Goal: Task Accomplishment & Management: Complete application form

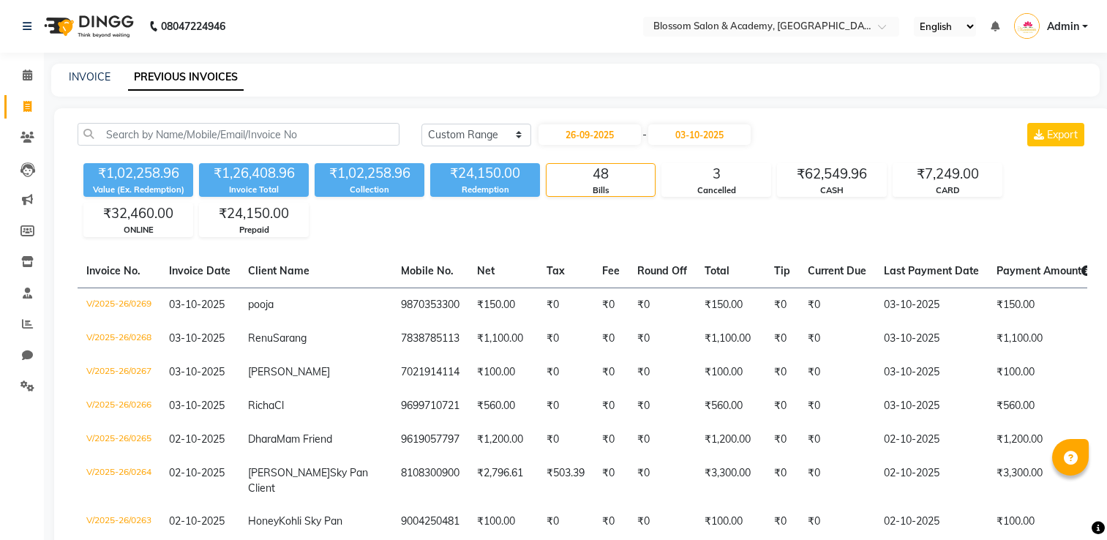
select select "range"
click at [131, 146] on div "[DATE] [DATE] Custom Range [DATE] - [DATE] Export" at bounding box center [583, 140] width 1032 height 34
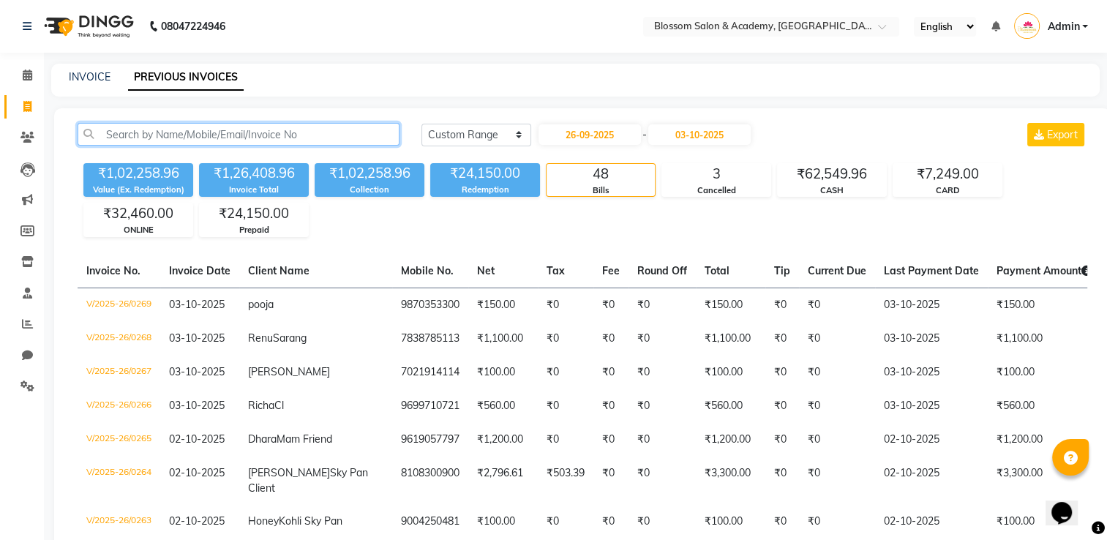
click at [132, 135] on input "text" at bounding box center [239, 134] width 322 height 23
drag, startPoint x: 27, startPoint y: 133, endPoint x: 35, endPoint y: 130, distance: 8.8
click at [27, 133] on icon at bounding box center [27, 137] width 14 height 11
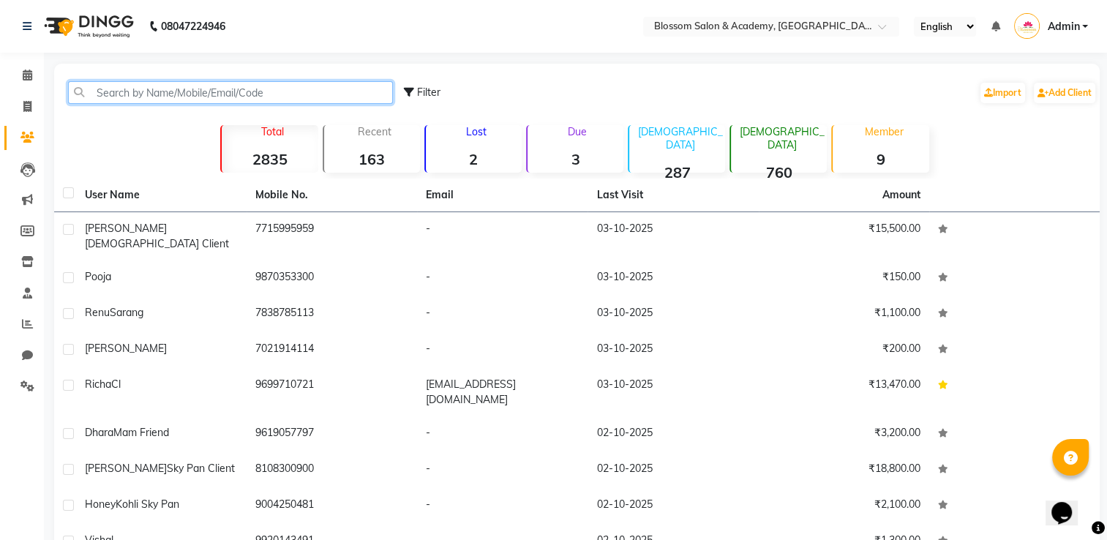
click at [152, 96] on input "text" at bounding box center [230, 92] width 325 height 23
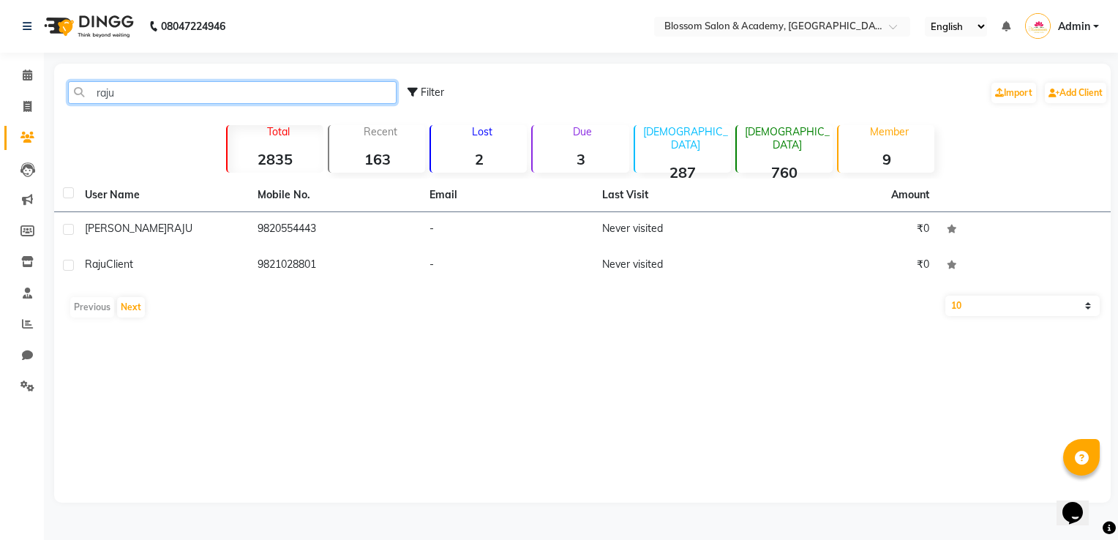
type input "raju"
click at [0, 423] on html "08047224946 Select Location × Blossom Salon & Academy, Andheri English ENGLISH …" at bounding box center [559, 270] width 1118 height 540
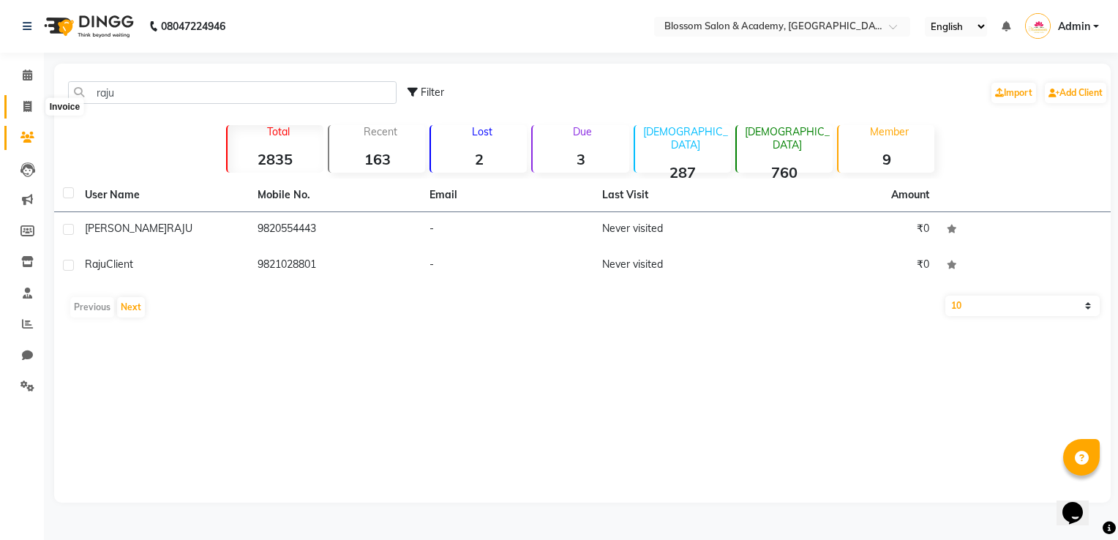
click at [26, 101] on icon at bounding box center [27, 106] width 8 height 11
select select "8887"
select select "service"
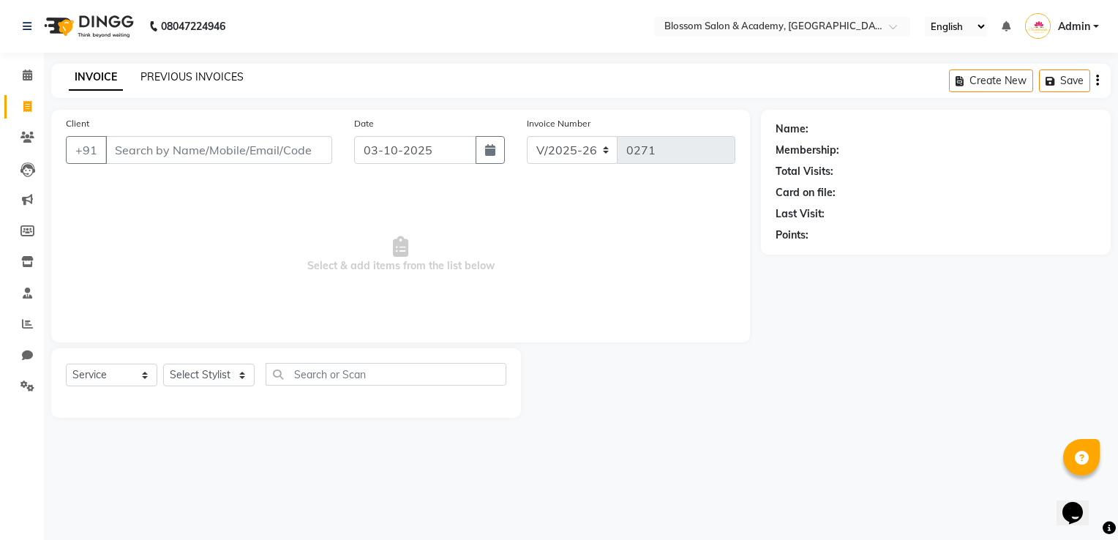
click at [217, 82] on link "PREVIOUS INVOICES" at bounding box center [192, 76] width 103 height 13
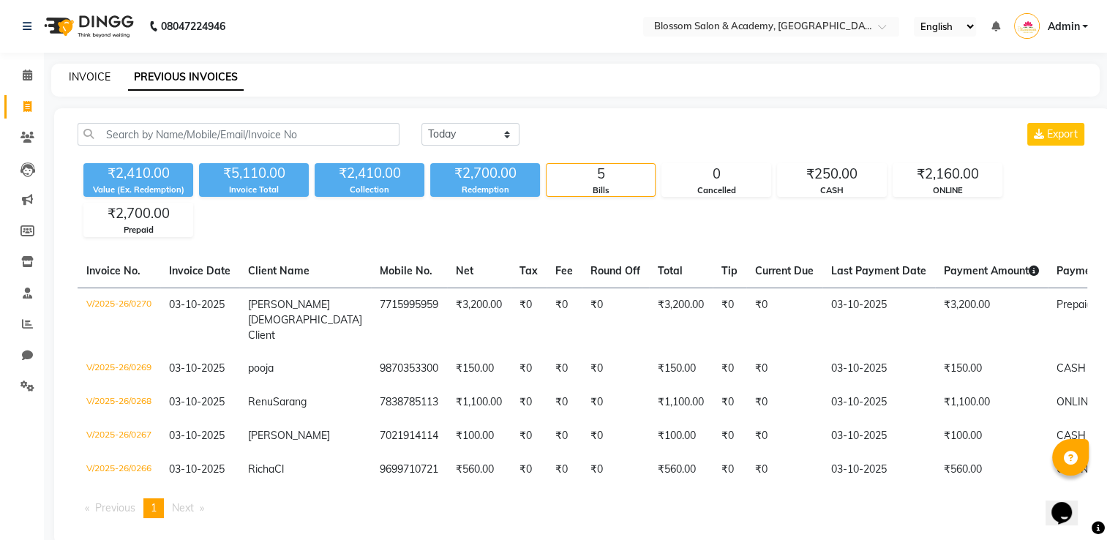
click at [102, 82] on link "INVOICE" at bounding box center [90, 76] width 42 height 13
select select "service"
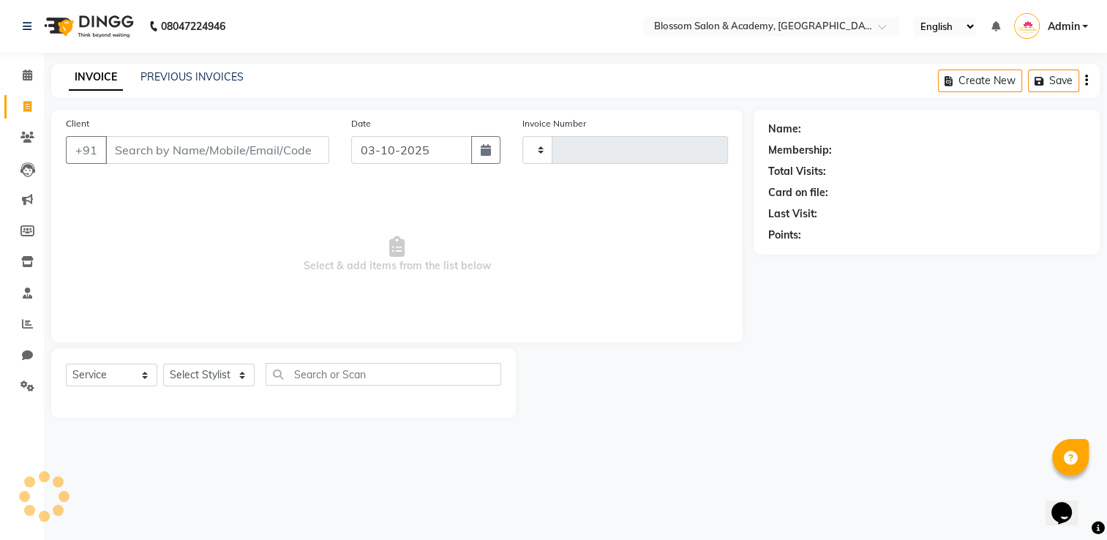
type input "0271"
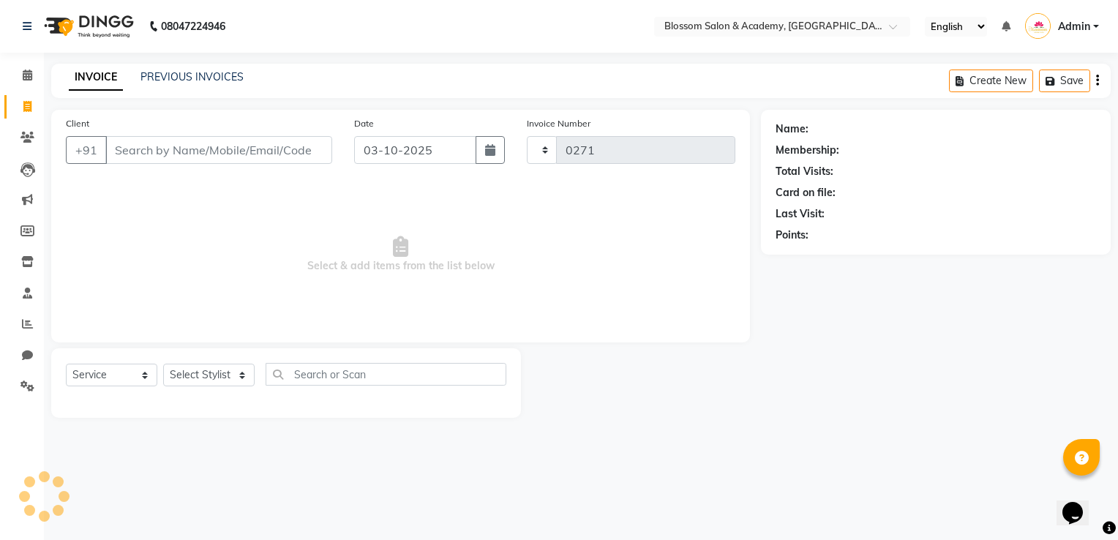
select select "8887"
click at [148, 146] on input "Client" at bounding box center [218, 150] width 227 height 28
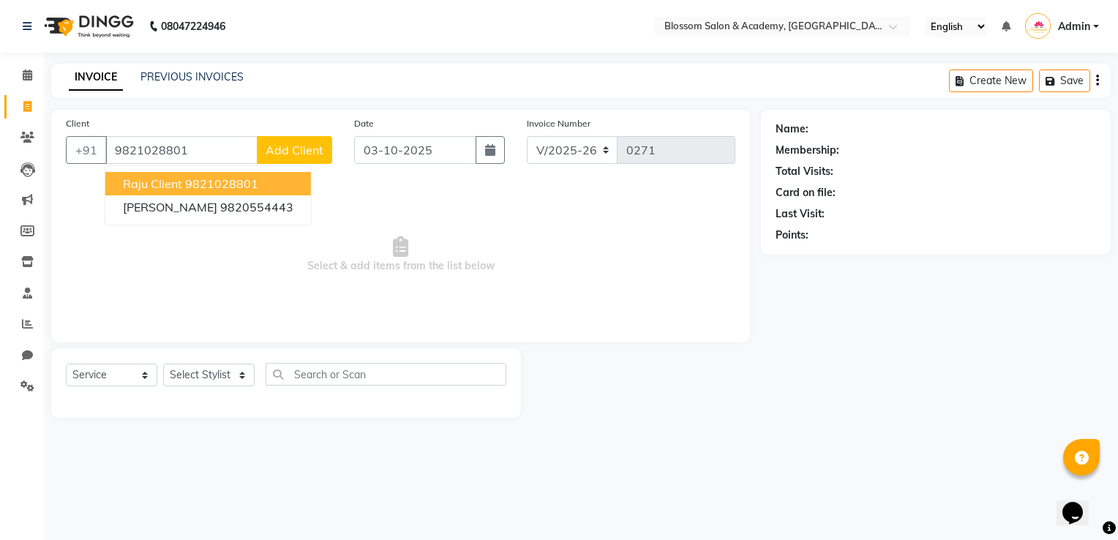
type input "9821028801"
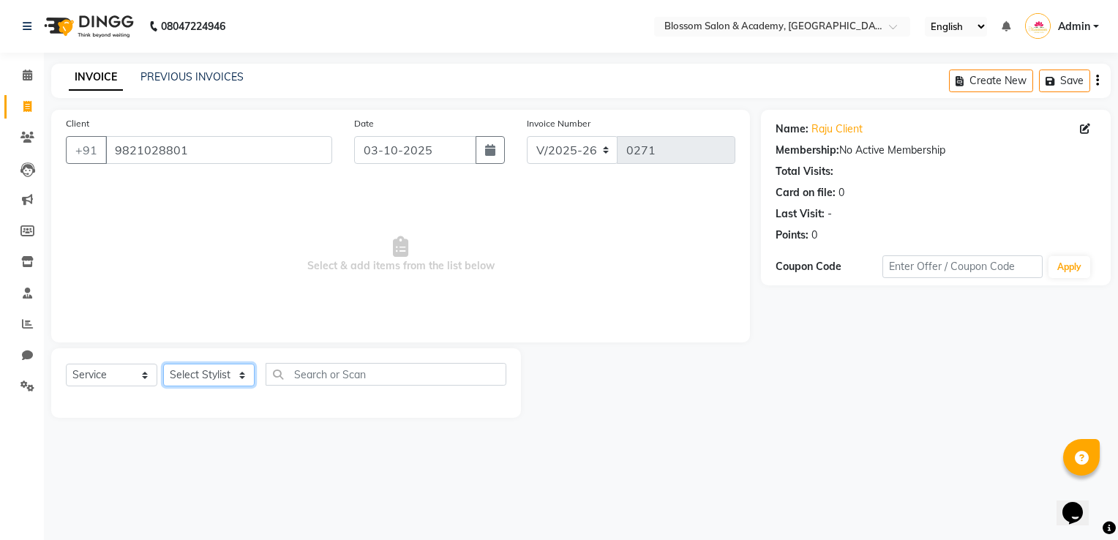
click at [193, 375] on select "Select Stylist [PERSON_NAME] [PERSON_NAME] [PERSON_NAME] [PERSON_NAME] BARBHIYA…" at bounding box center [208, 375] width 91 height 23
select select "89743"
click at [163, 365] on select "Select Stylist [PERSON_NAME] [PERSON_NAME] [PERSON_NAME] [PERSON_NAME] BARBHIYA…" at bounding box center [208, 375] width 91 height 23
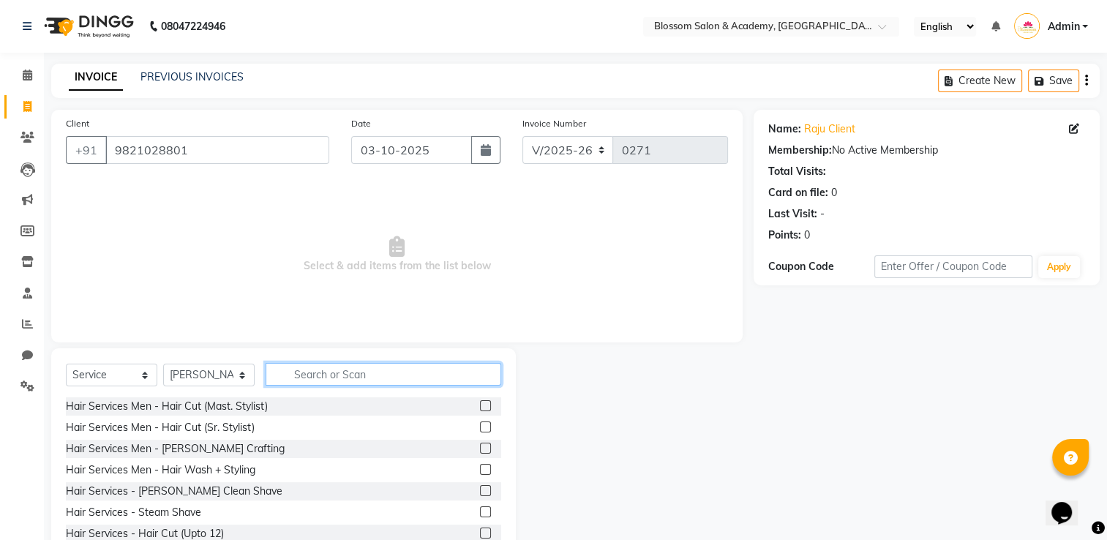
click at [348, 370] on input "text" at bounding box center [384, 374] width 236 height 23
type input "cut"
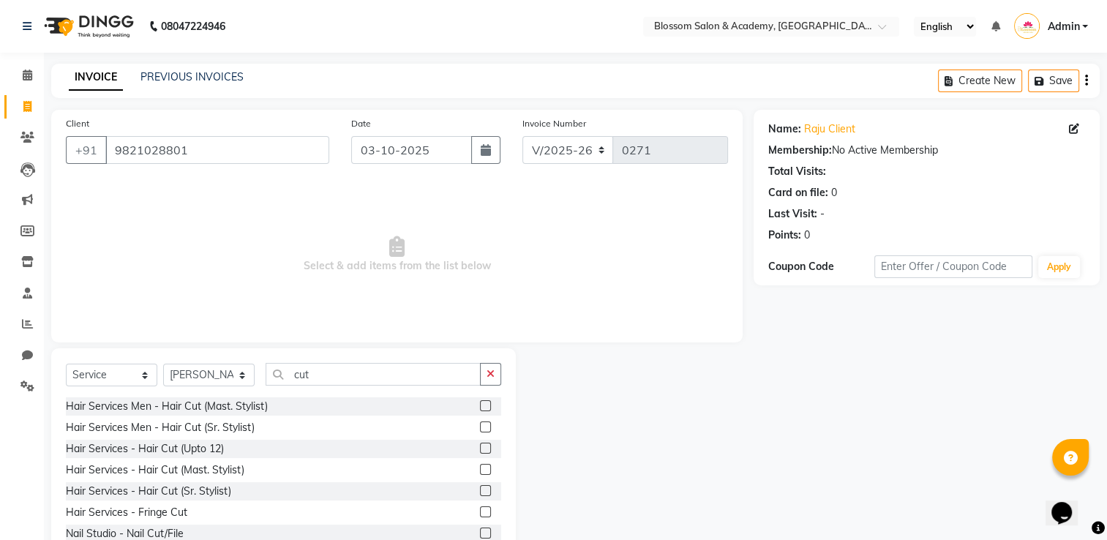
click at [480, 407] on label at bounding box center [485, 405] width 11 height 11
click at [480, 407] on input "checkbox" at bounding box center [485, 407] width 10 height 10
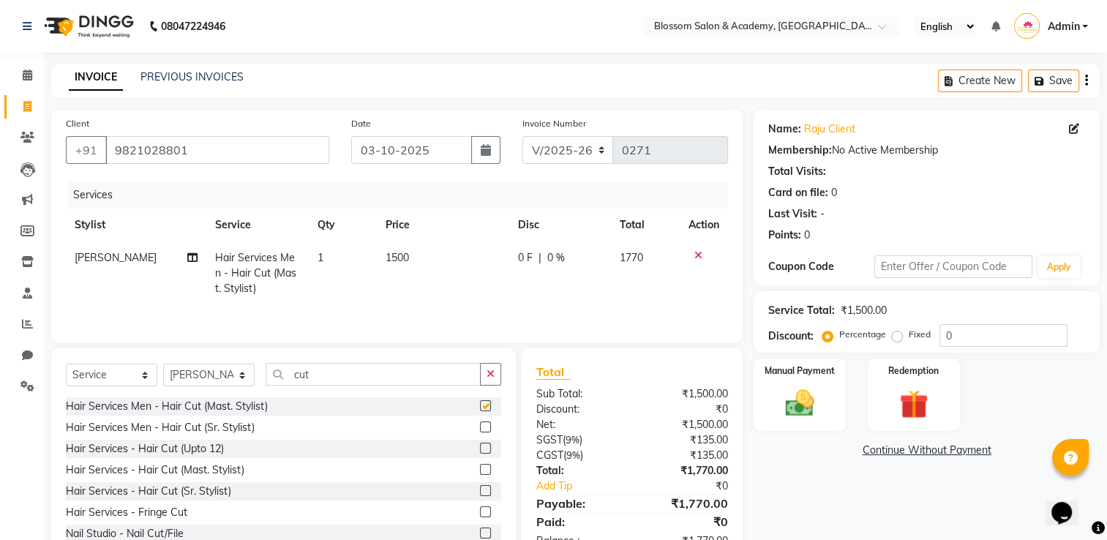
checkbox input "false"
click at [480, 429] on label at bounding box center [485, 427] width 11 height 11
click at [480, 429] on input "checkbox" at bounding box center [485, 428] width 10 height 10
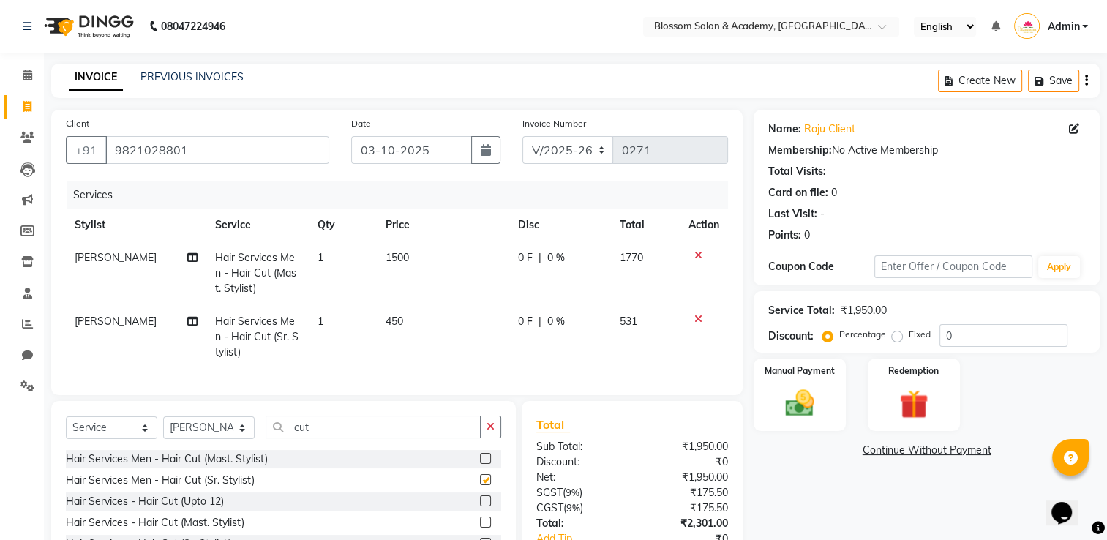
checkbox input "false"
click at [699, 250] on icon at bounding box center [699, 255] width 8 height 10
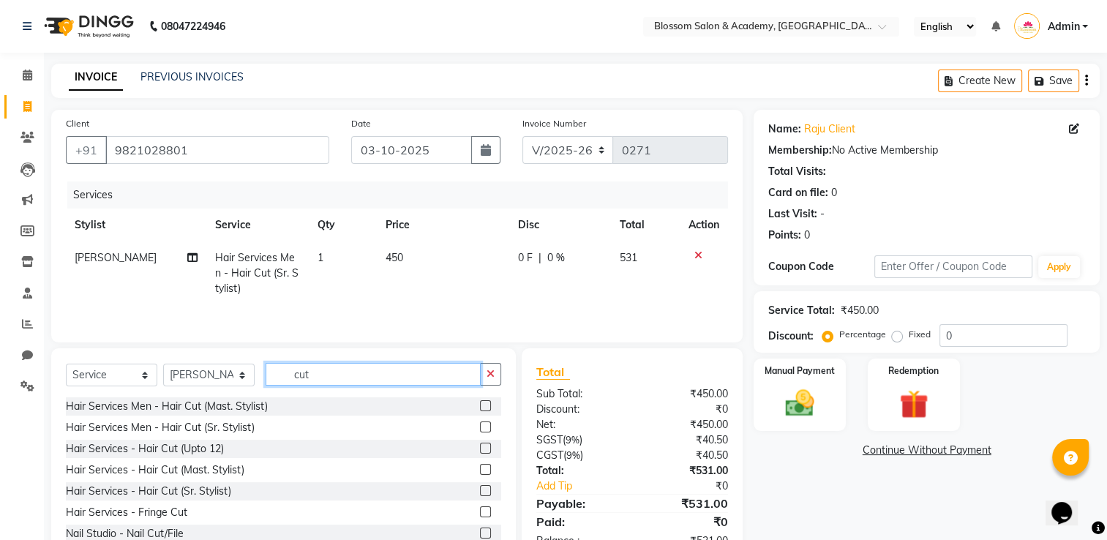
click at [334, 371] on input "cut" at bounding box center [373, 374] width 215 height 23
type input "colo"
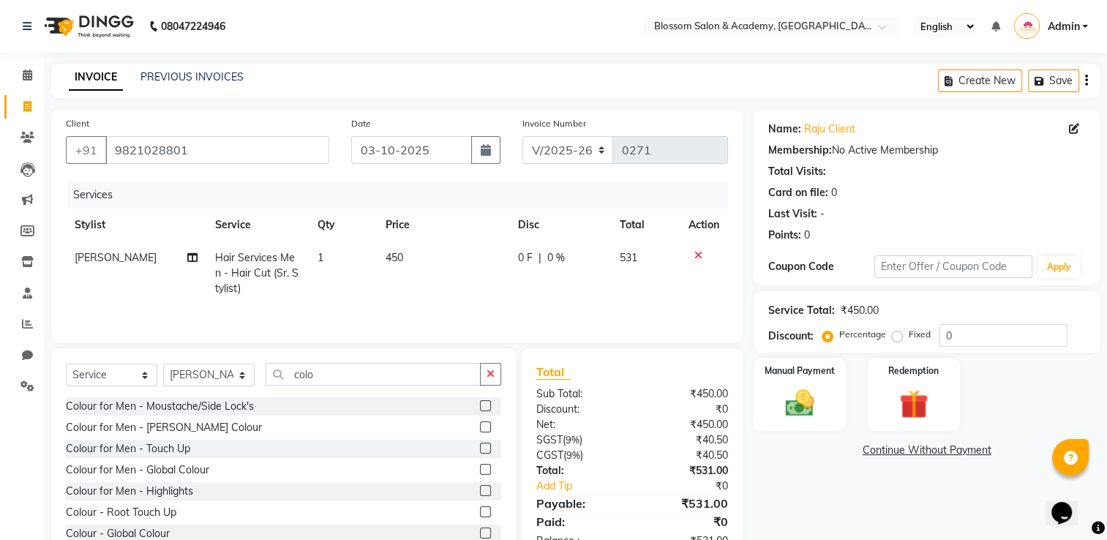
click at [480, 472] on label at bounding box center [485, 469] width 11 height 11
click at [480, 472] on input "checkbox" at bounding box center [485, 471] width 10 height 10
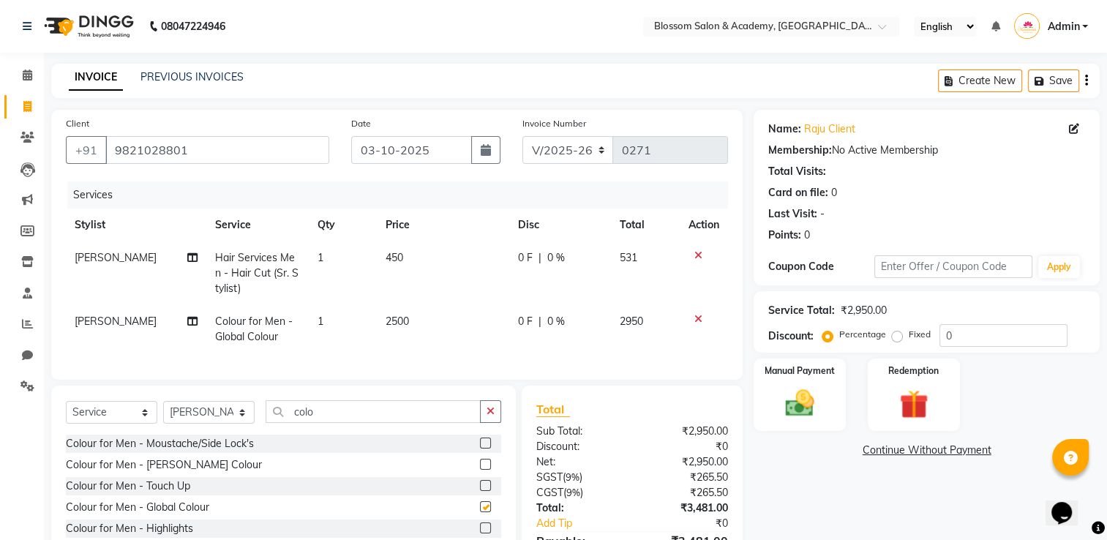
checkbox input "false"
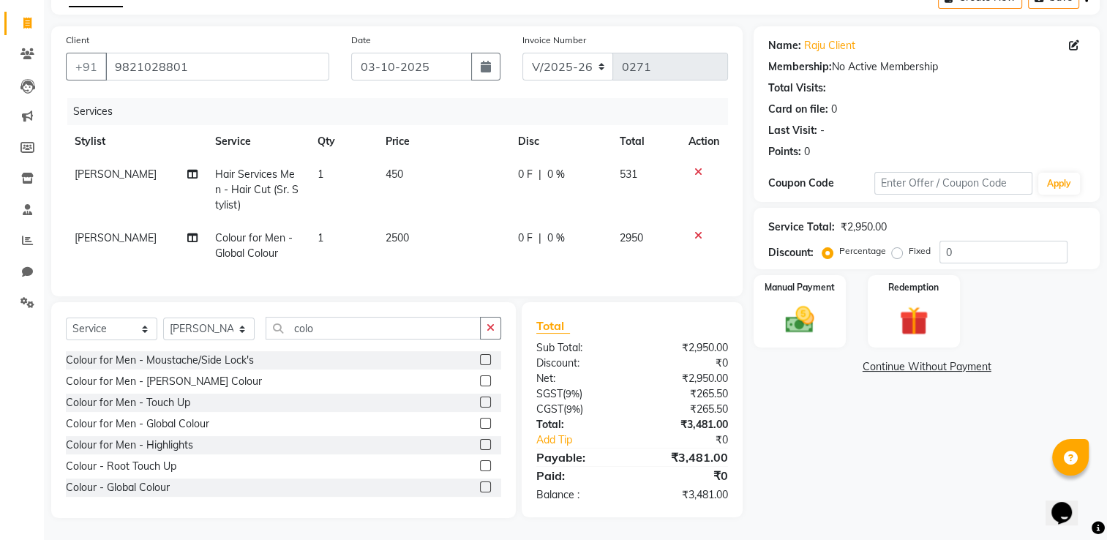
scroll to position [94, 0]
click at [222, 328] on select "Select Stylist [PERSON_NAME] [PERSON_NAME] [PERSON_NAME] [PERSON_NAME] BARBHIYA…" at bounding box center [208, 329] width 91 height 23
select select "89748"
click at [163, 318] on select "Select Stylist [PERSON_NAME] [PERSON_NAME] [PERSON_NAME] [PERSON_NAME] BARBHIYA…" at bounding box center [208, 329] width 91 height 23
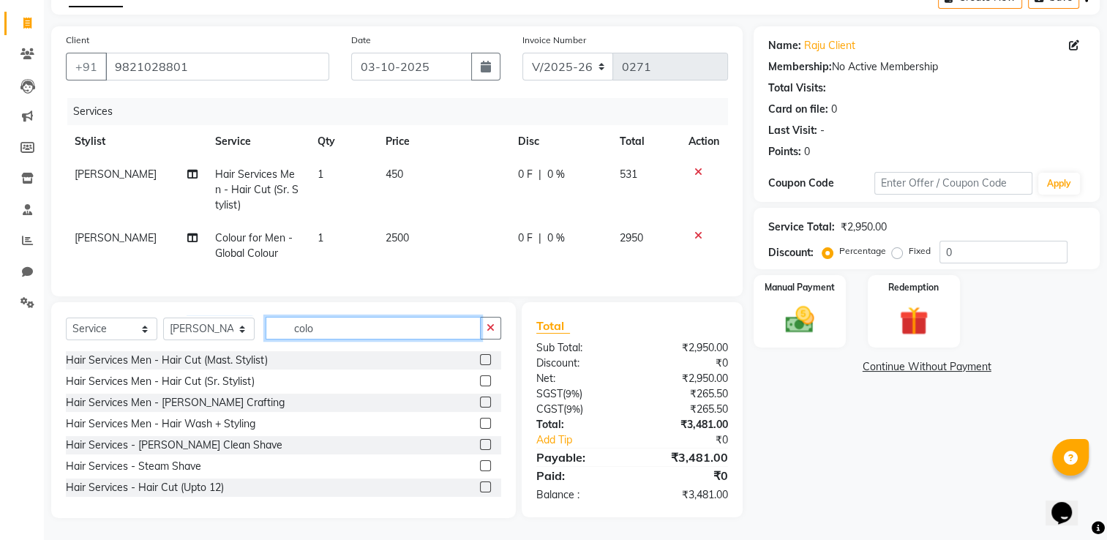
click at [312, 318] on input "colo" at bounding box center [373, 328] width 215 height 23
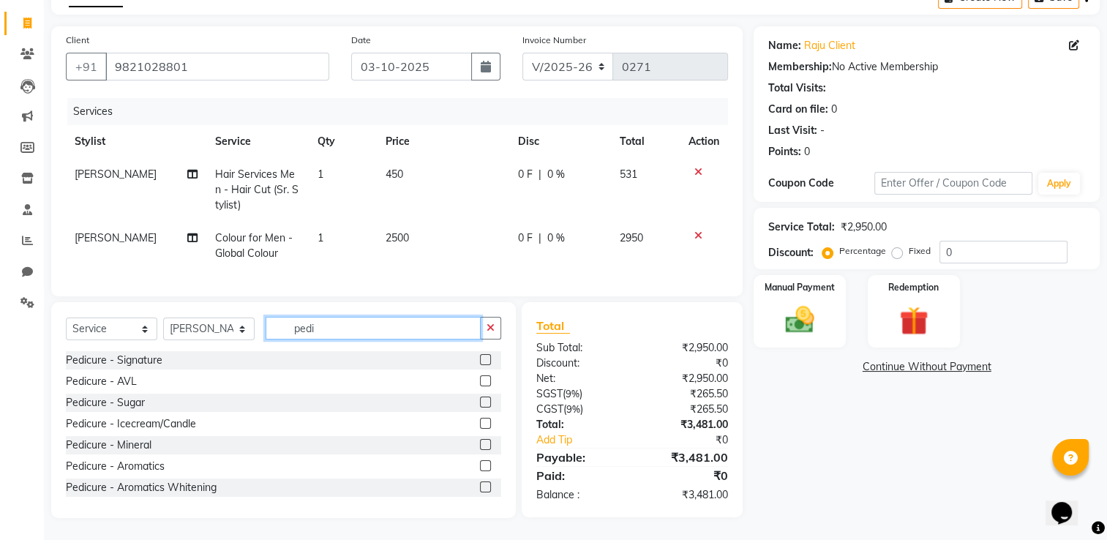
type input "pedi"
click at [480, 359] on label at bounding box center [485, 359] width 11 height 11
click at [480, 359] on input "checkbox" at bounding box center [485, 361] width 10 height 10
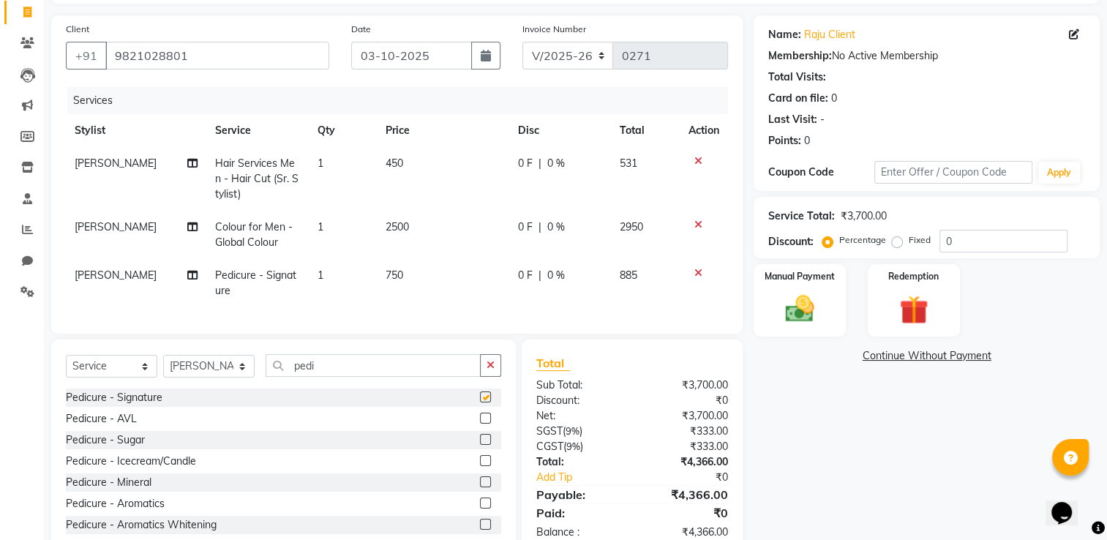
checkbox input "false"
click at [217, 378] on select "Select Stylist [PERSON_NAME] [PERSON_NAME] [PERSON_NAME] [PERSON_NAME] BARBHIYA…" at bounding box center [208, 366] width 91 height 23
select select "89746"
click at [163, 367] on select "Select Stylist [PERSON_NAME] [PERSON_NAME] [PERSON_NAME] [PERSON_NAME] BARBHIYA…" at bounding box center [208, 366] width 91 height 23
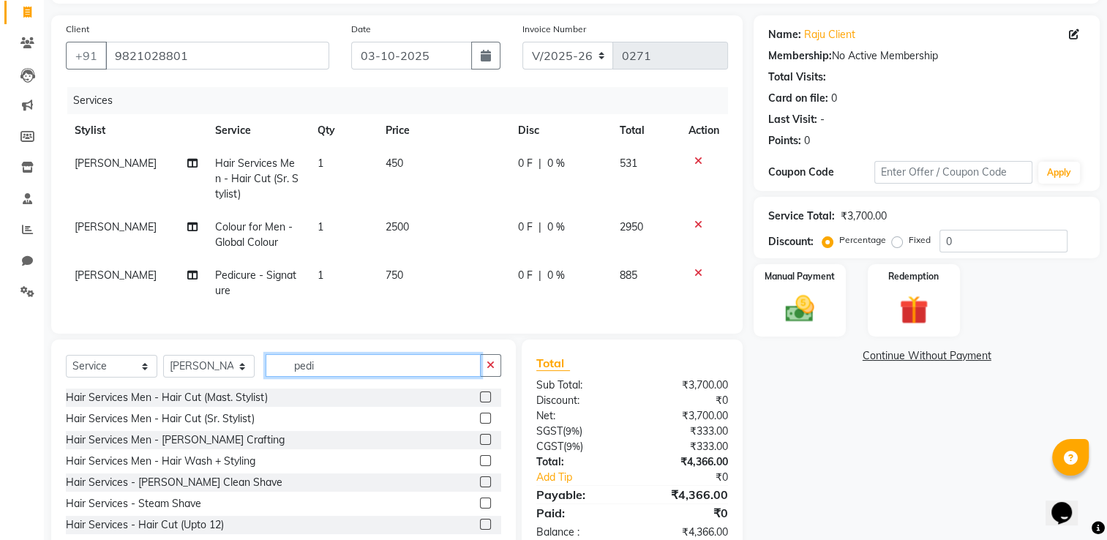
click at [351, 374] on input "pedi" at bounding box center [373, 365] width 215 height 23
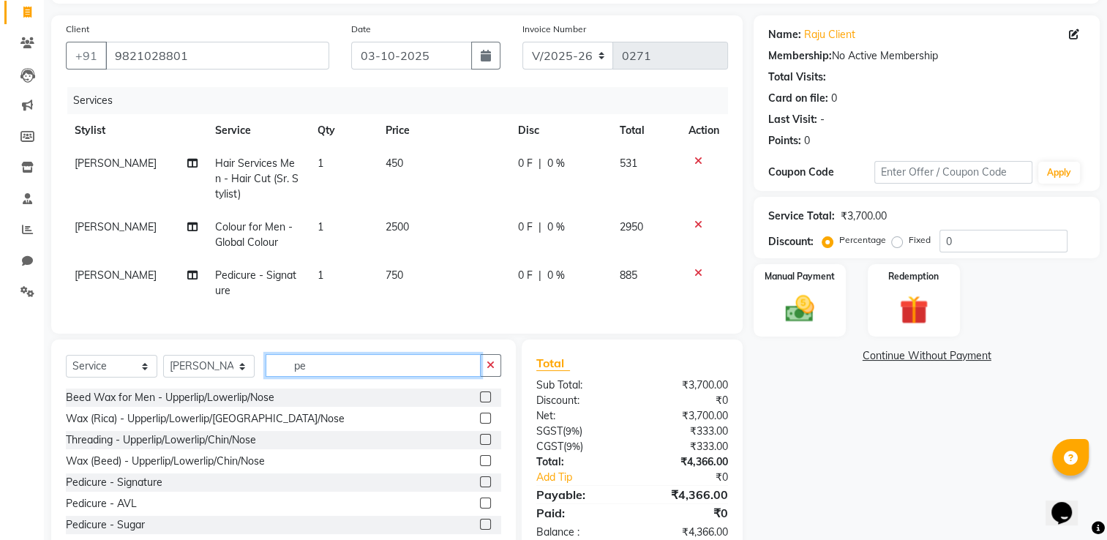
type input "p"
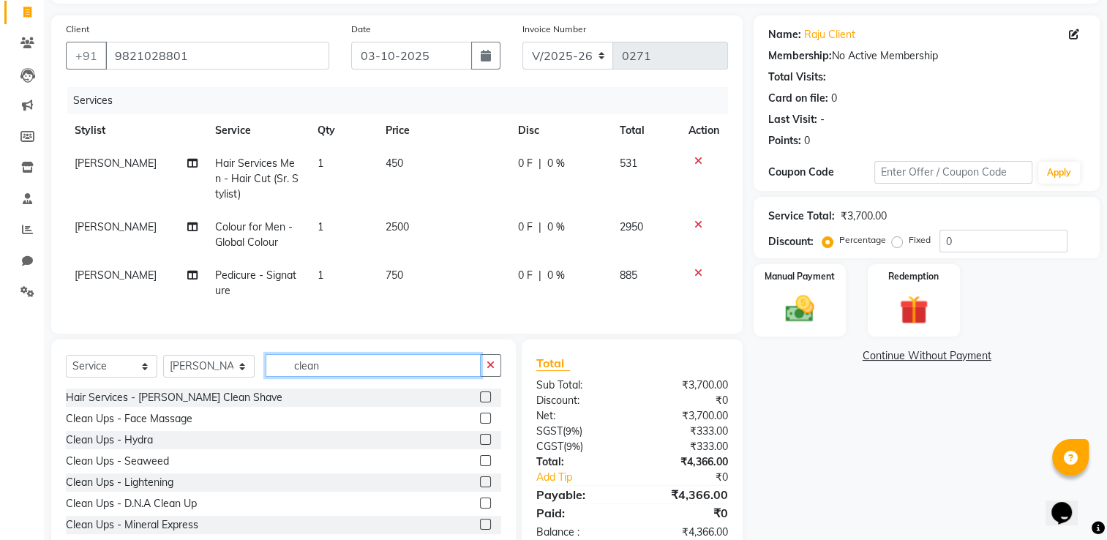
type input "clean"
click at [480, 445] on label at bounding box center [485, 439] width 11 height 11
click at [480, 445] on input "checkbox" at bounding box center [485, 440] width 10 height 10
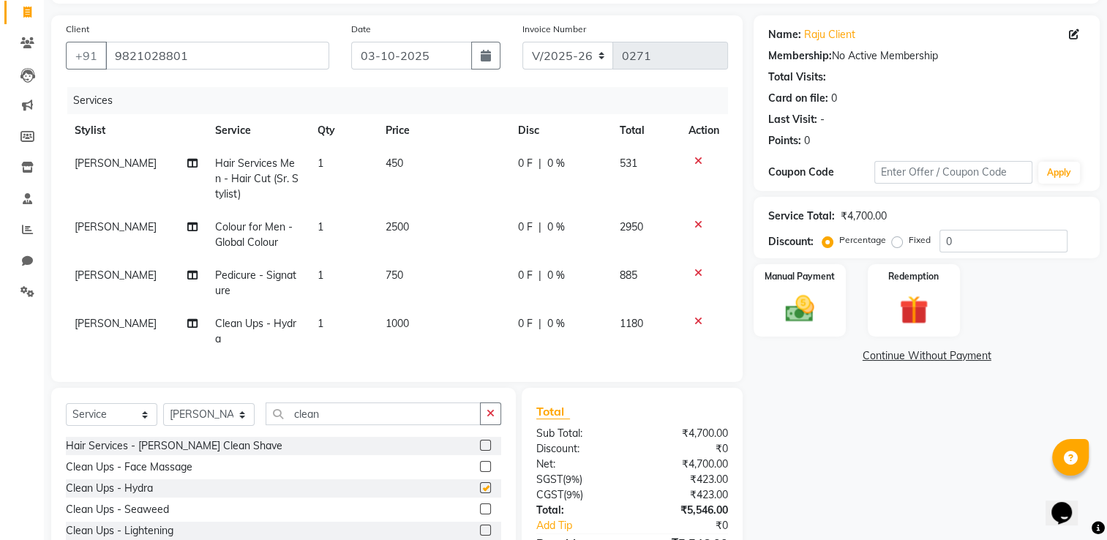
checkbox input "false"
click at [395, 321] on span "1000" at bounding box center [397, 323] width 23 height 13
drag, startPoint x: 395, startPoint y: 321, endPoint x: 404, endPoint y: 324, distance: 10.2
click at [395, 321] on td "1000" at bounding box center [443, 331] width 132 height 48
select select "89746"
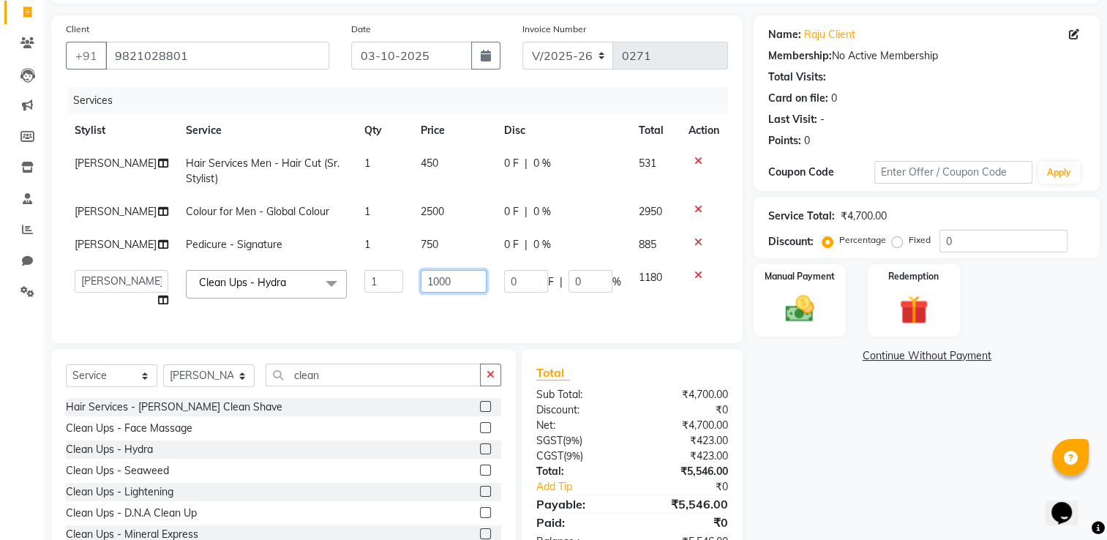
click at [421, 293] on input "1000" at bounding box center [453, 281] width 65 height 23
type input "950"
click at [412, 259] on td "750" at bounding box center [453, 244] width 83 height 33
select select "89748"
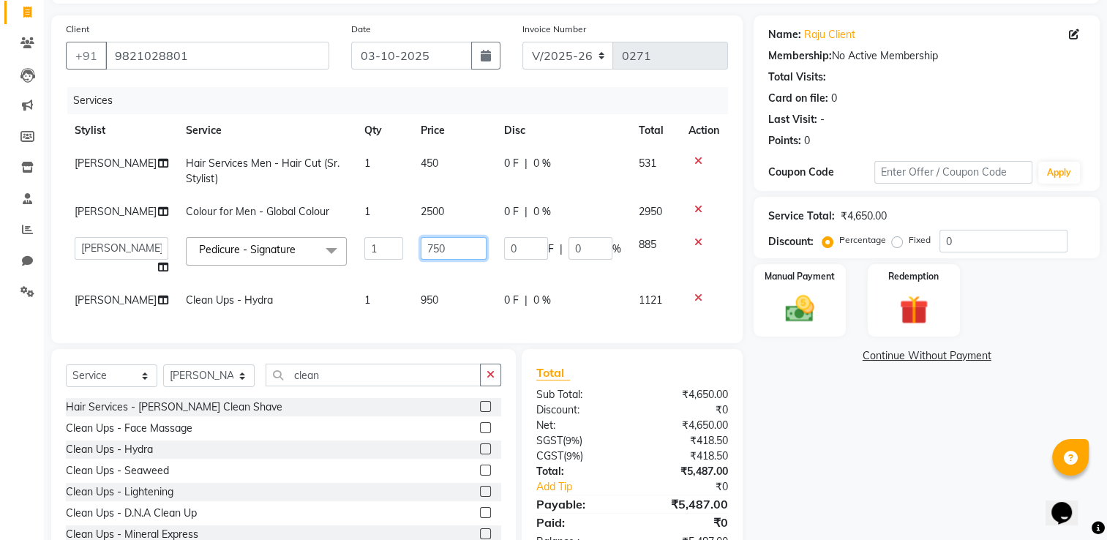
click at [422, 247] on input "750" at bounding box center [453, 248] width 65 height 23
type input "600"
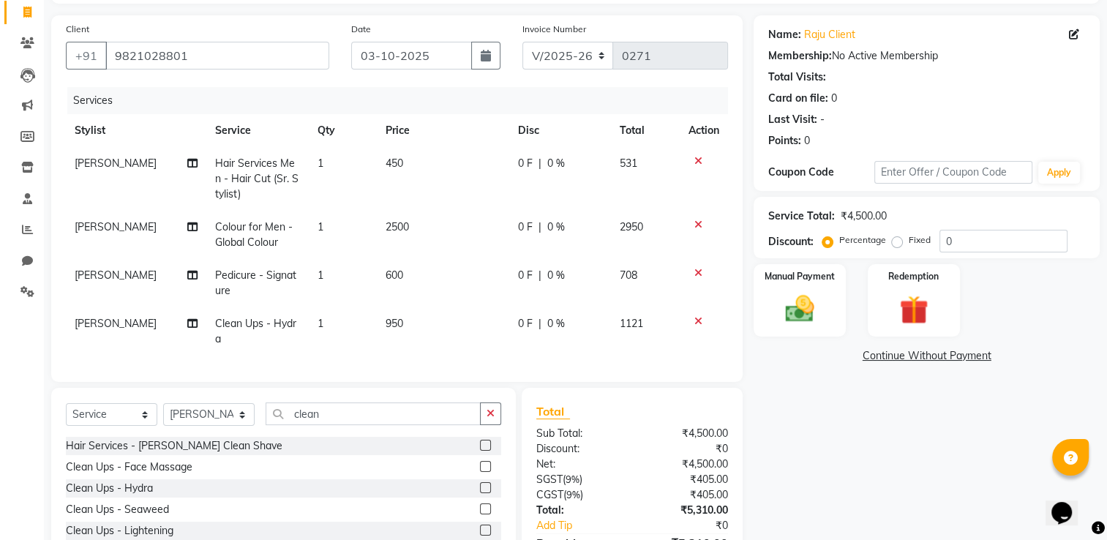
click at [417, 198] on tbody "[PERSON_NAME] Hair Services Men - Hair Cut (Sr. Stylist) 1 450 0 F | 0 % 531 [P…" at bounding box center [397, 251] width 662 height 209
click at [404, 231] on span "2500" at bounding box center [397, 226] width 23 height 13
select select "89743"
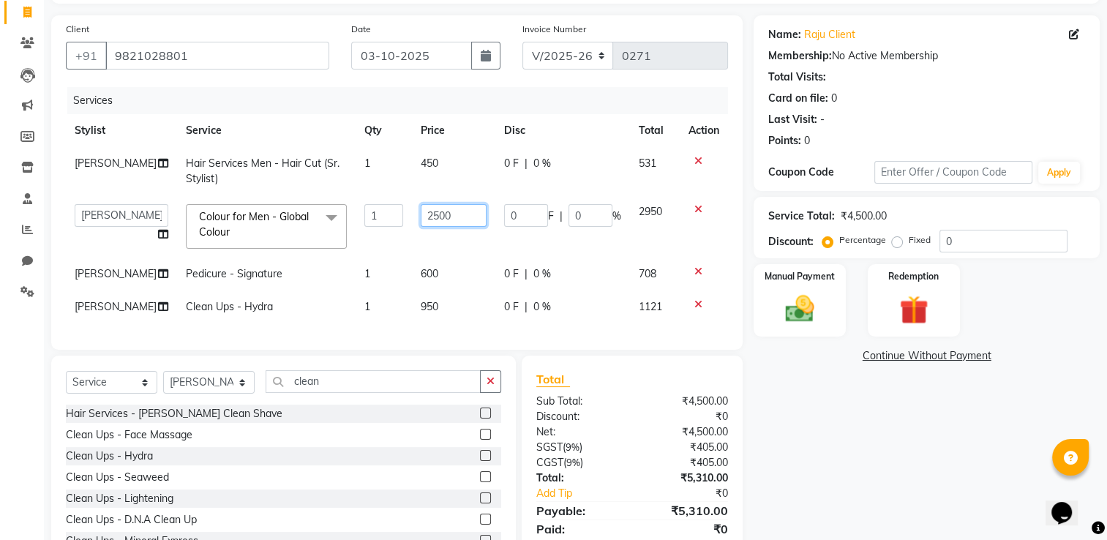
click at [430, 209] on input "2500" at bounding box center [453, 215] width 65 height 23
type input "800"
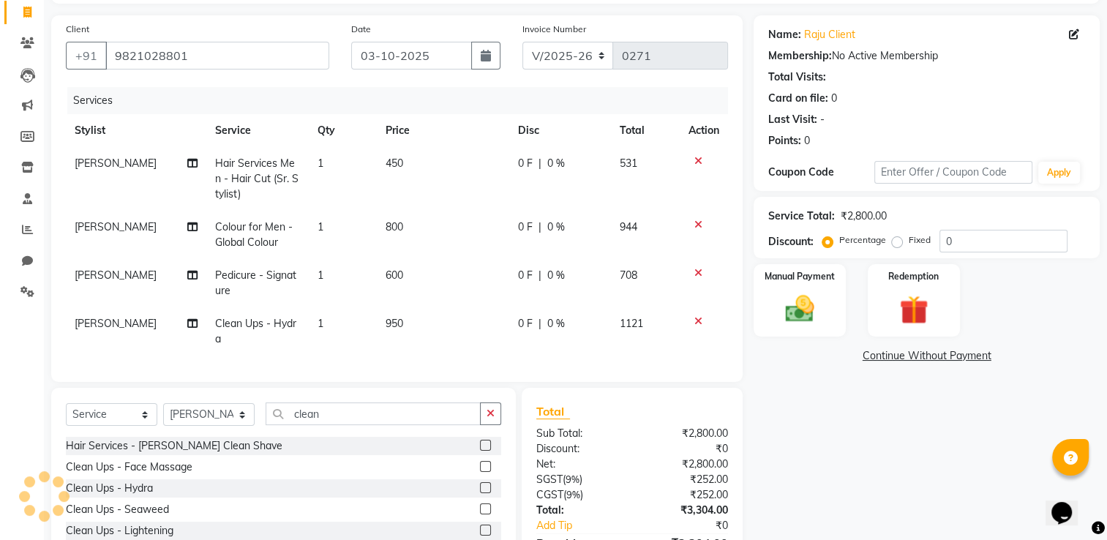
click at [1102, 379] on div "Name: Raju Client Membership: No Active Membership Total Visits: Card on file: …" at bounding box center [932, 309] width 357 height 588
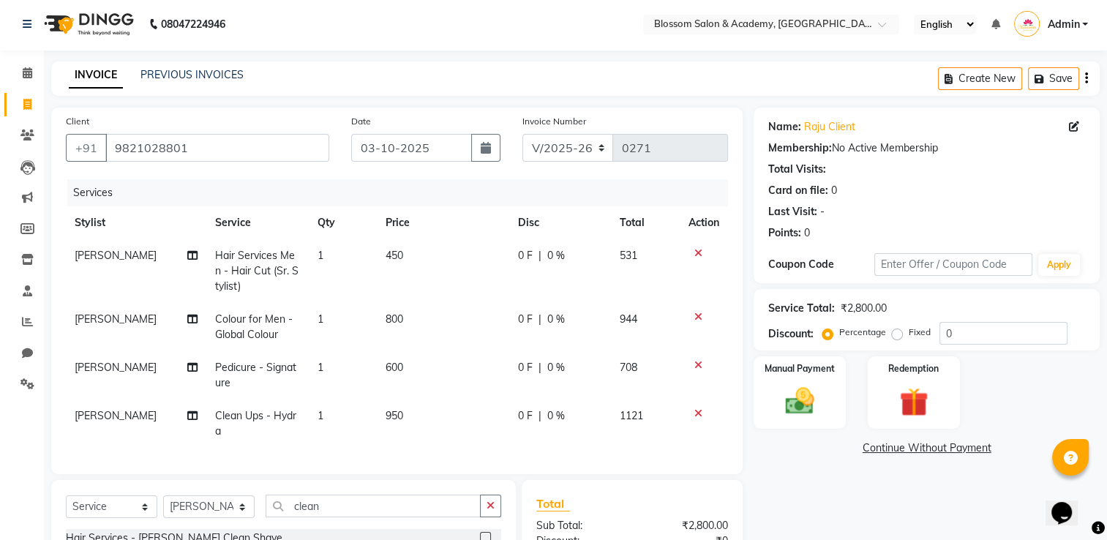
scroll to position [0, 0]
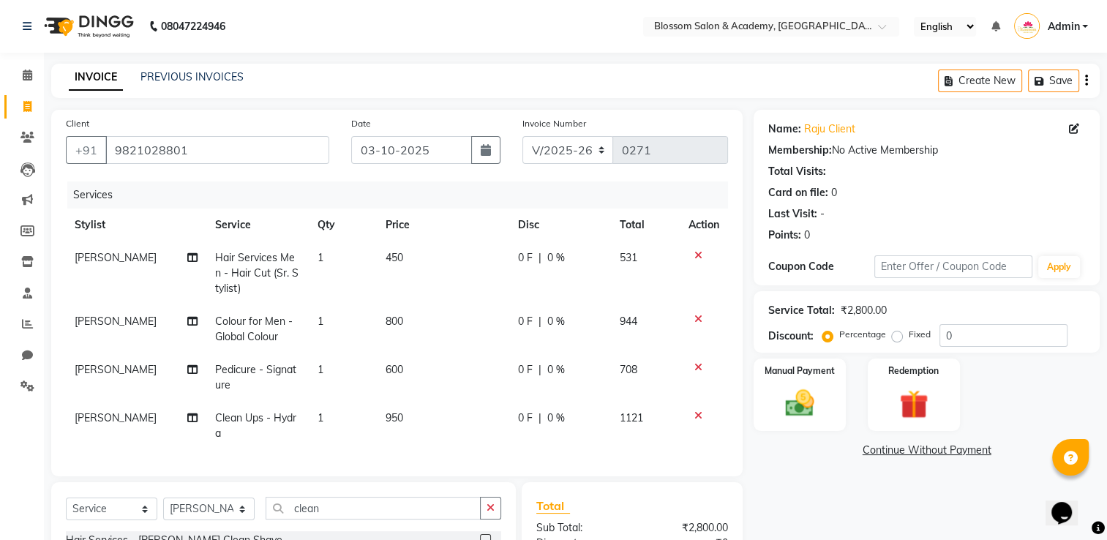
click at [1086, 81] on icon "button" at bounding box center [1086, 81] width 3 height 1
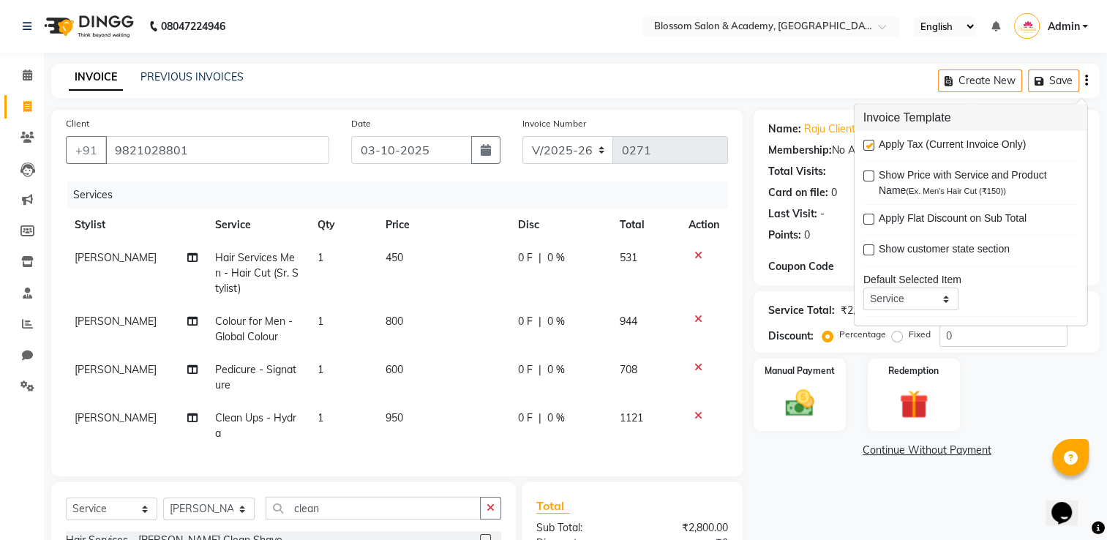
click at [870, 147] on label at bounding box center [869, 145] width 11 height 11
click at [870, 147] on input "checkbox" at bounding box center [869, 146] width 10 height 10
checkbox input "false"
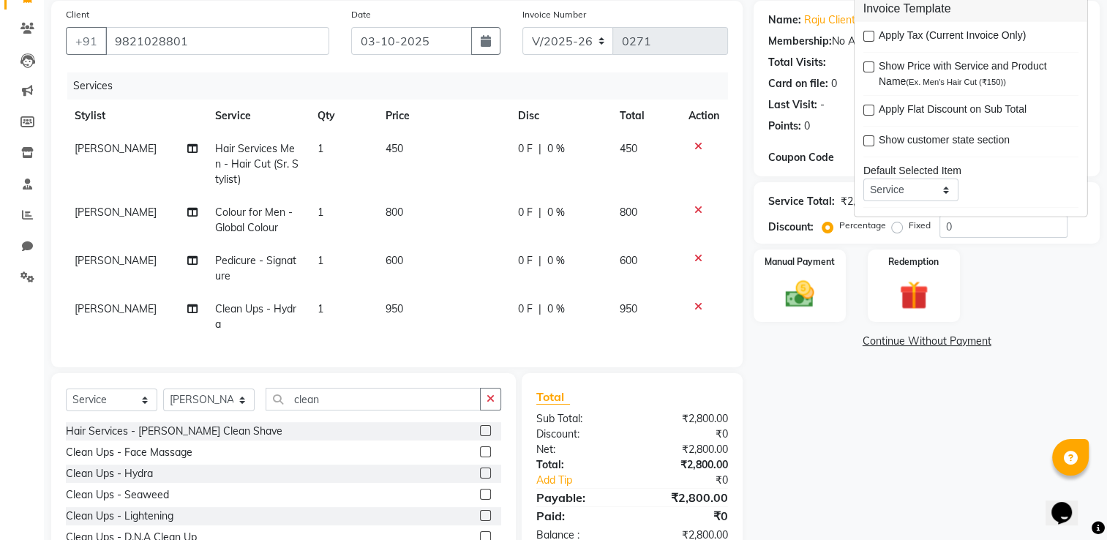
scroll to position [191, 0]
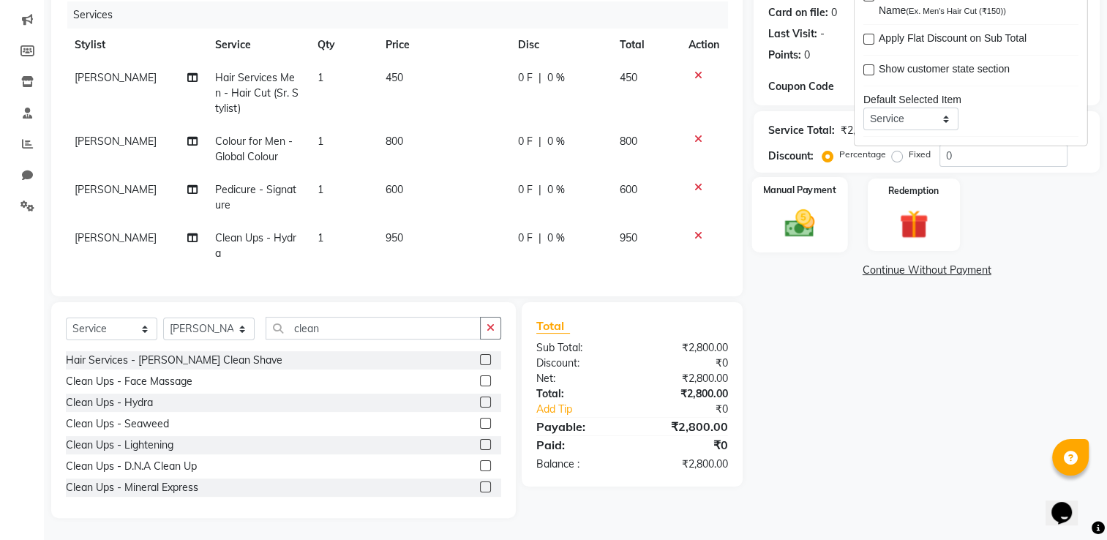
click at [799, 209] on img at bounding box center [800, 223] width 49 height 34
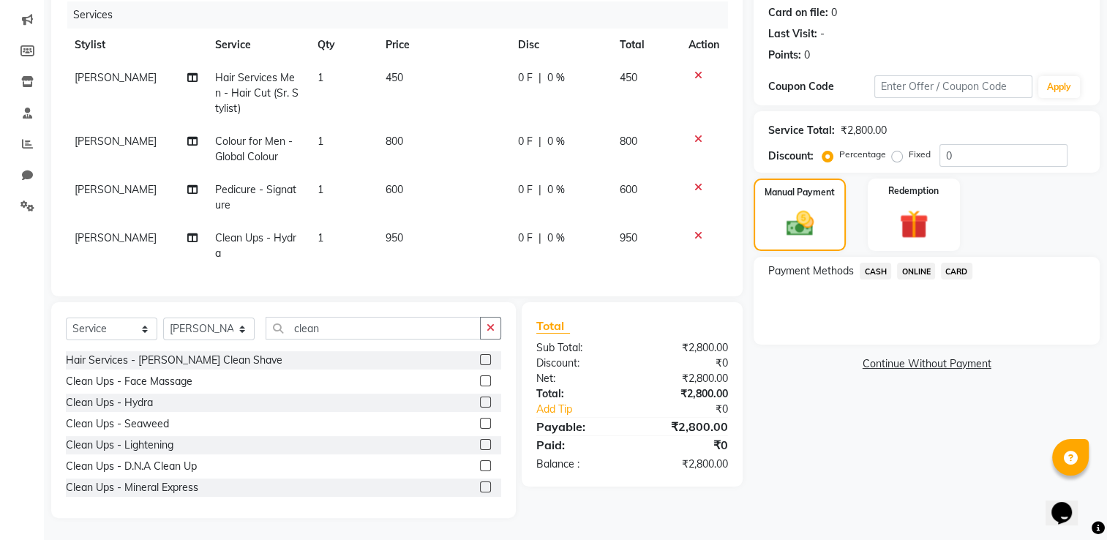
click at [878, 263] on span "CASH" at bounding box center [875, 271] width 31 height 17
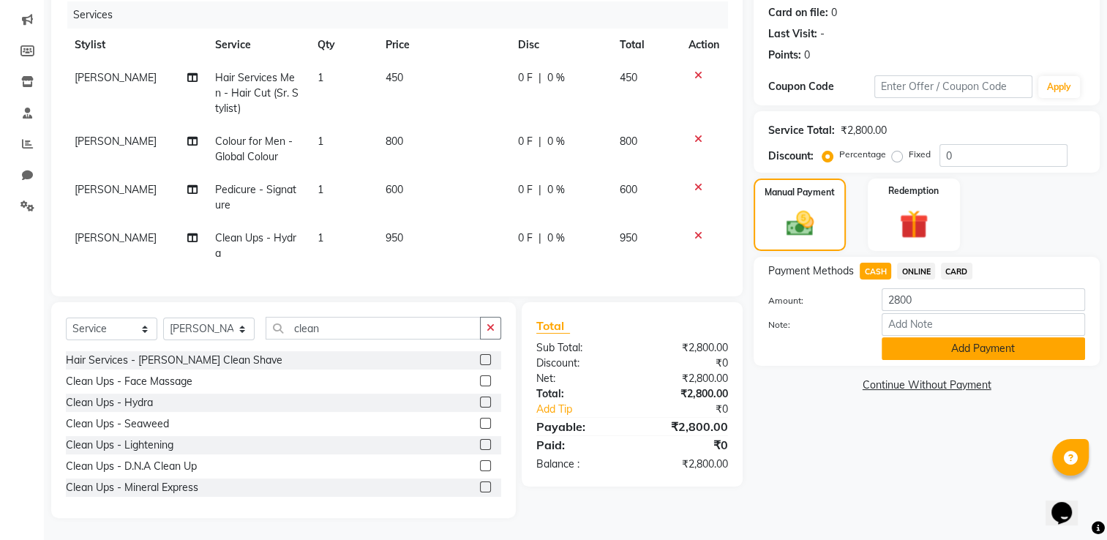
click at [895, 341] on button "Add Payment" at bounding box center [983, 348] width 203 height 23
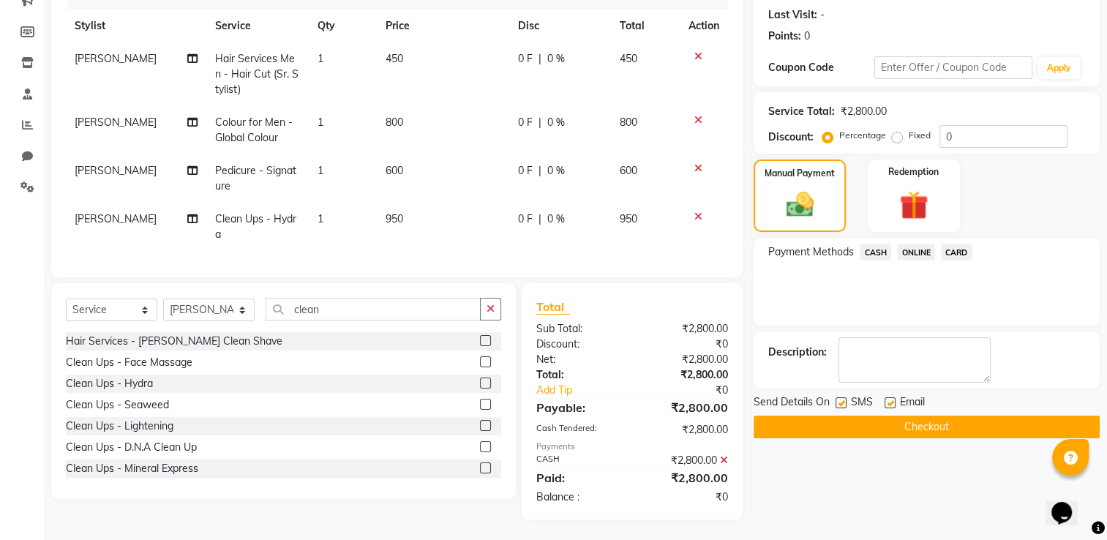
scroll to position [211, 0]
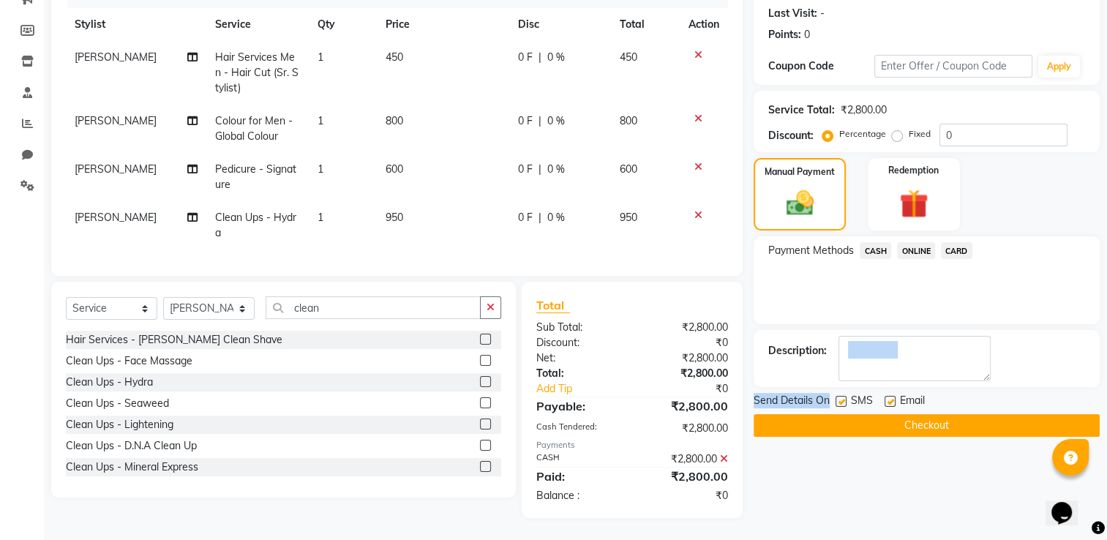
drag, startPoint x: 850, startPoint y: 371, endPoint x: 843, endPoint y: 387, distance: 17.4
click at [843, 387] on div "Name: Raju Client Membership: No Active Membership Total Visits: Card on file: …" at bounding box center [932, 213] width 357 height 609
click at [843, 396] on label at bounding box center [841, 401] width 11 height 11
click at [843, 397] on input "checkbox" at bounding box center [841, 402] width 10 height 10
checkbox input "false"
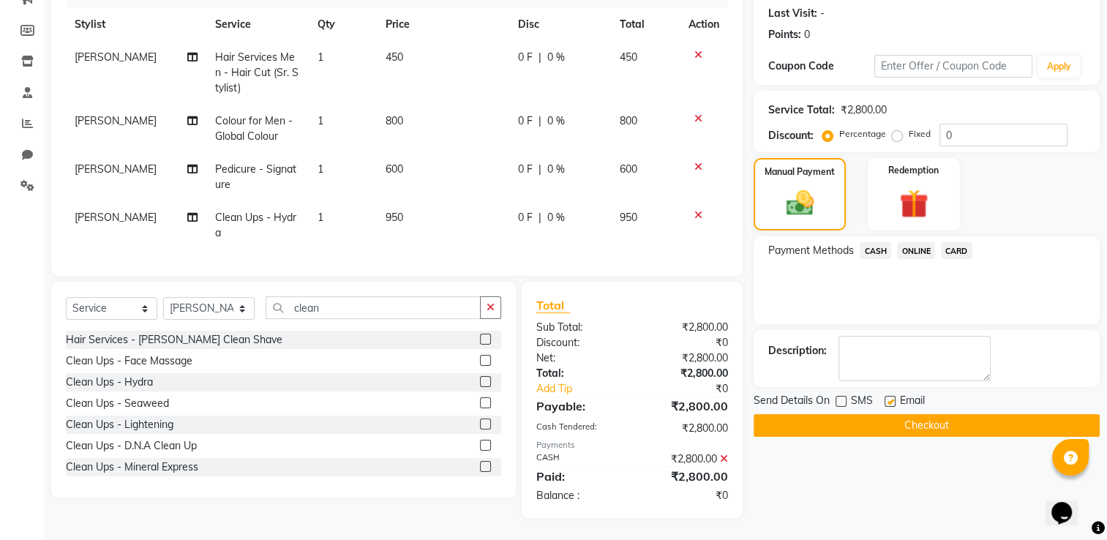
click at [885, 396] on label at bounding box center [890, 401] width 11 height 11
click at [885, 397] on input "checkbox" at bounding box center [890, 402] width 10 height 10
checkbox input "false"
click at [843, 414] on button "Checkout" at bounding box center [927, 425] width 346 height 23
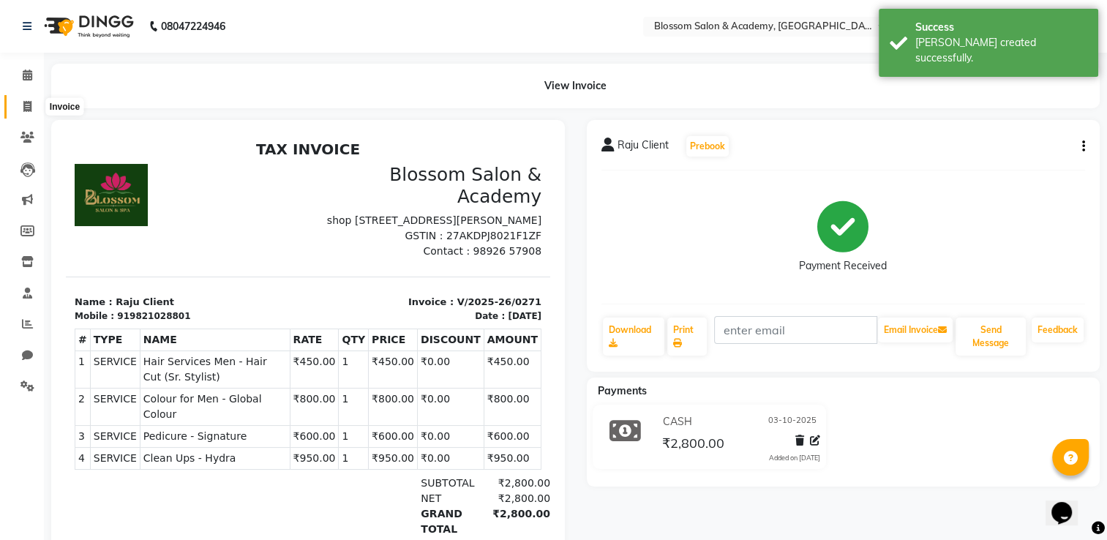
click at [26, 107] on icon at bounding box center [27, 106] width 8 height 11
select select "service"
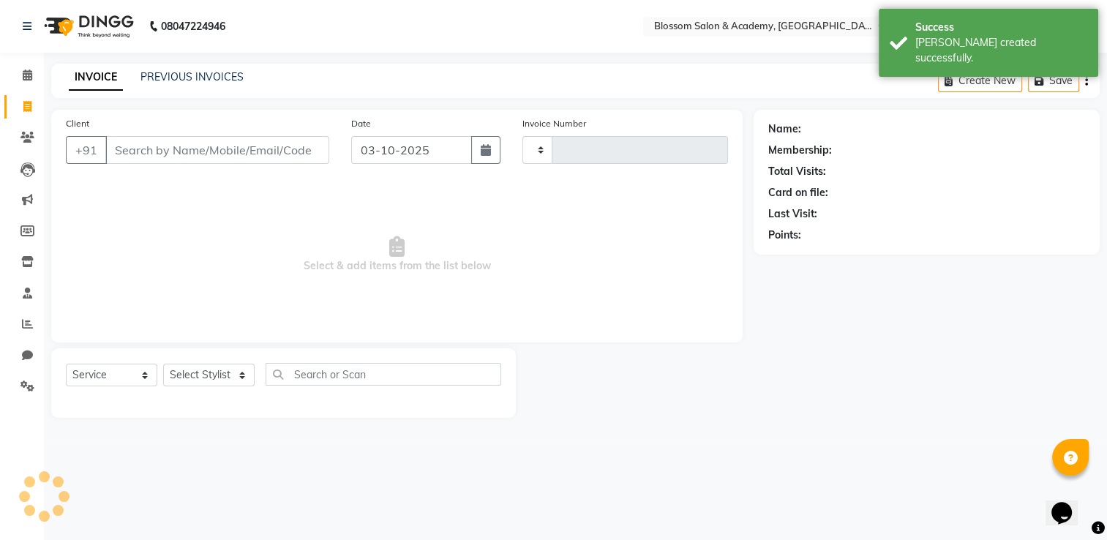
type input "0272"
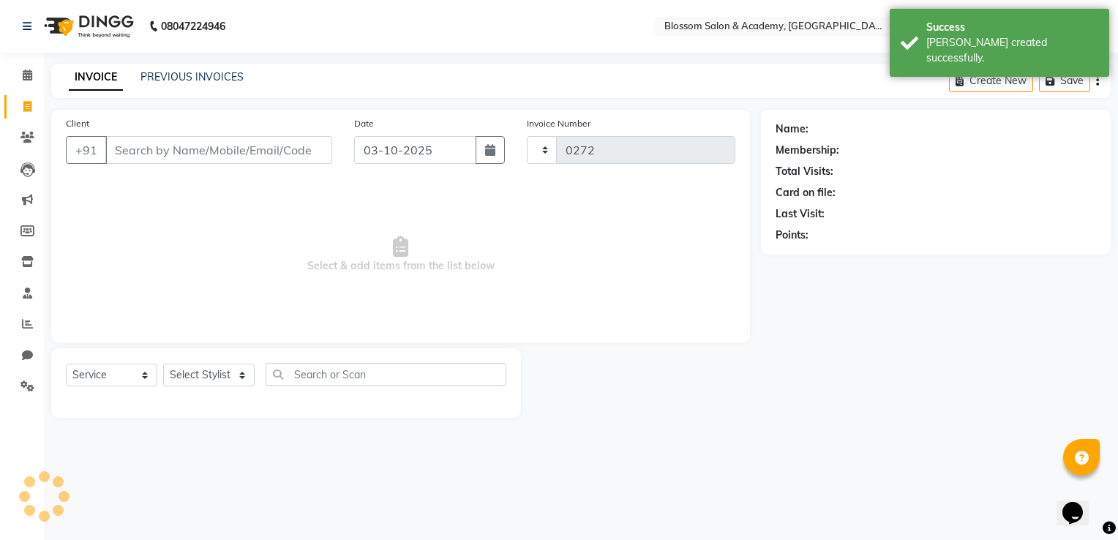
select select "8887"
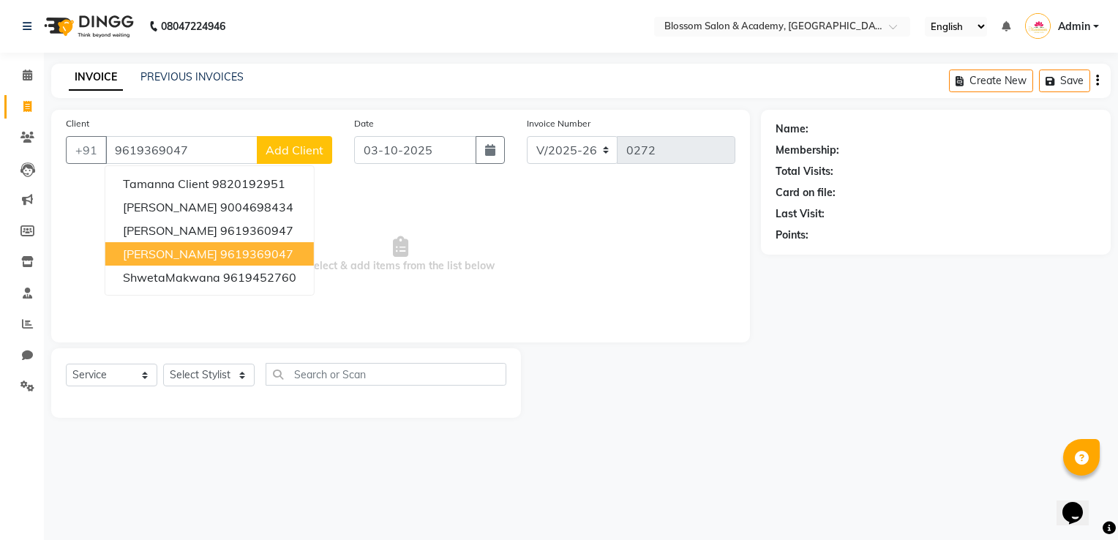
type input "9619369047"
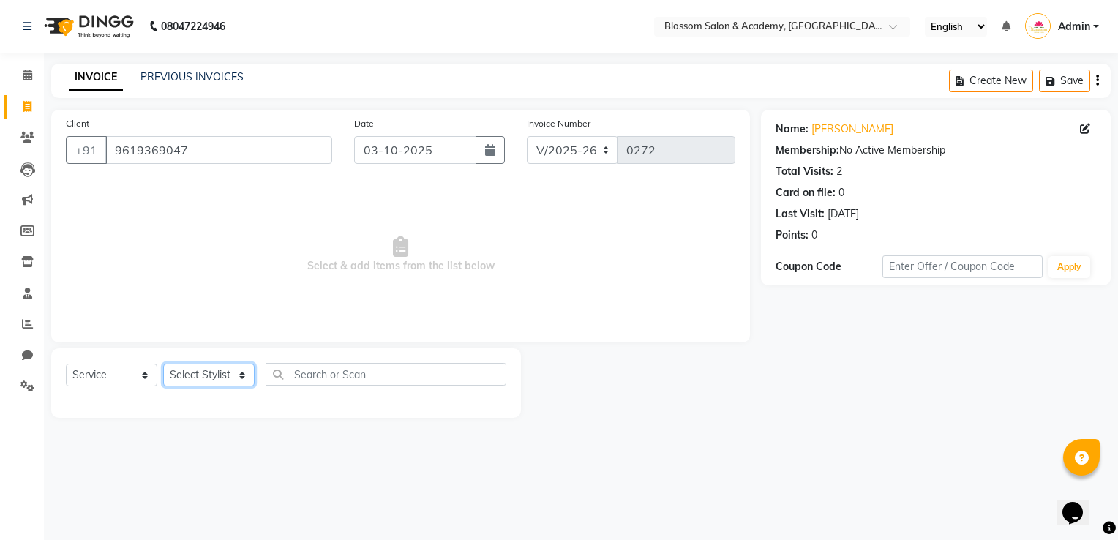
click at [234, 385] on select "Select Stylist [PERSON_NAME] [PERSON_NAME] [PERSON_NAME] [PERSON_NAME] BARBHIYA…" at bounding box center [208, 375] width 91 height 23
select select "89746"
click at [163, 365] on select "Select Stylist [PERSON_NAME] [PERSON_NAME] [PERSON_NAME] [PERSON_NAME] BARBHIYA…" at bounding box center [208, 375] width 91 height 23
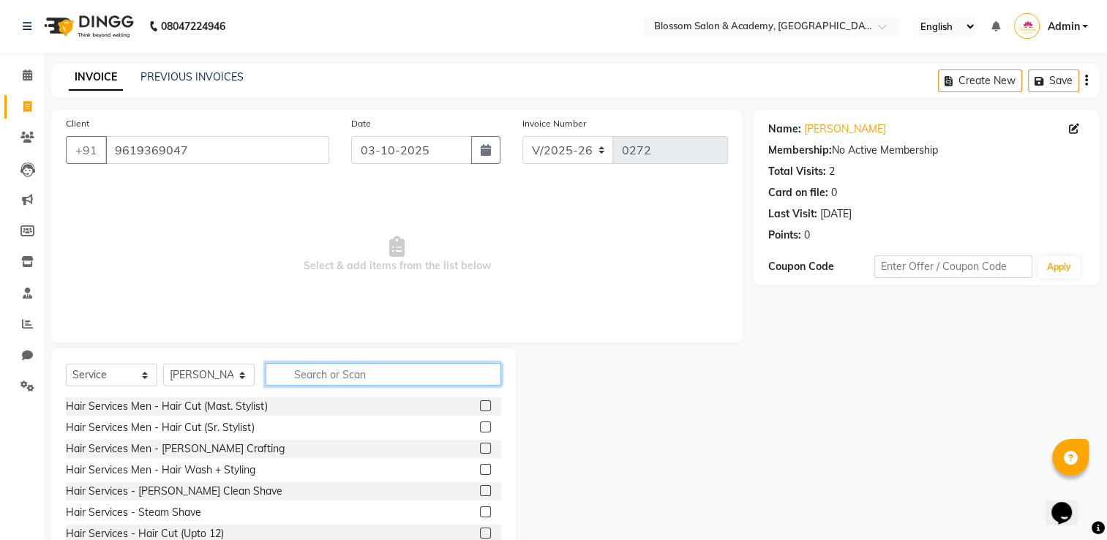
click at [381, 378] on input "text" at bounding box center [384, 374] width 236 height 23
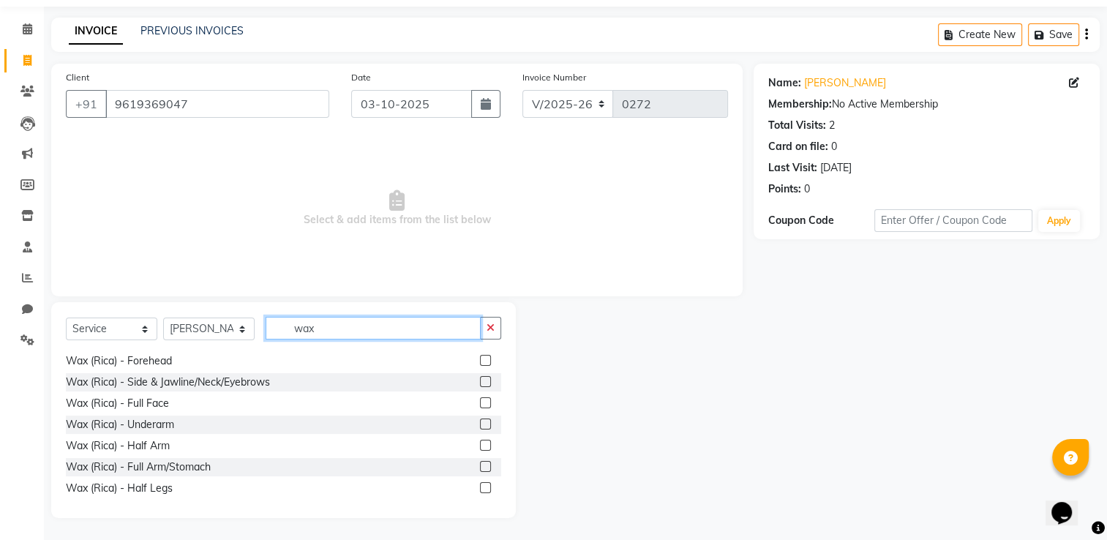
scroll to position [325, 0]
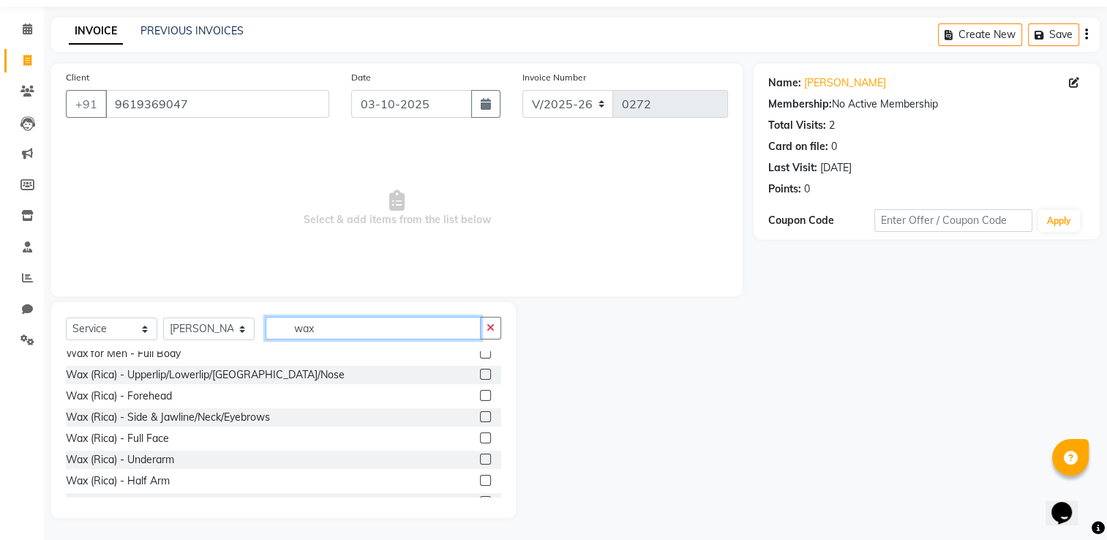
type input "wax"
click at [480, 460] on label at bounding box center [485, 459] width 11 height 11
click at [480, 460] on input "checkbox" at bounding box center [485, 460] width 10 height 10
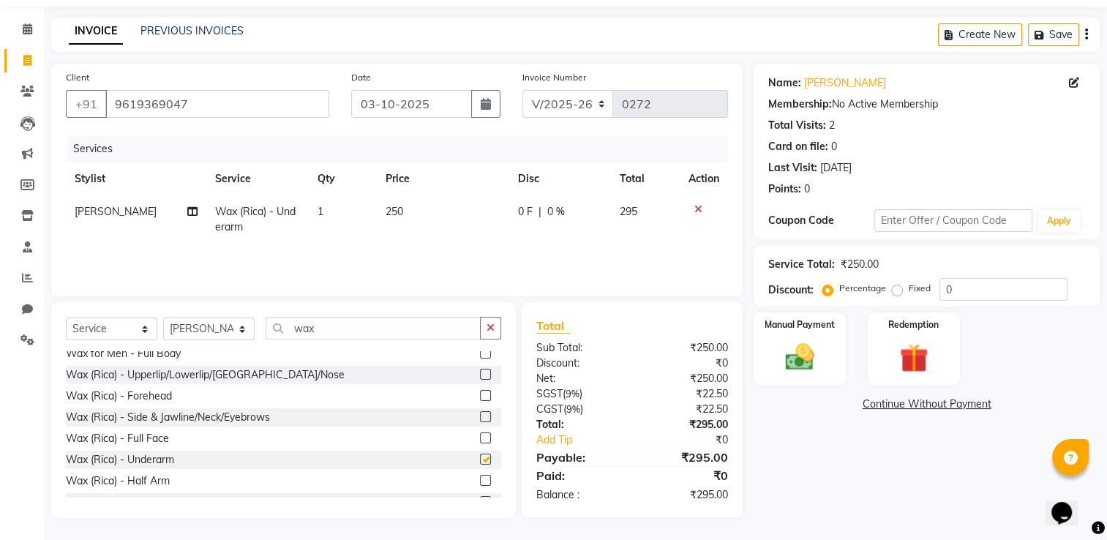
checkbox input "false"
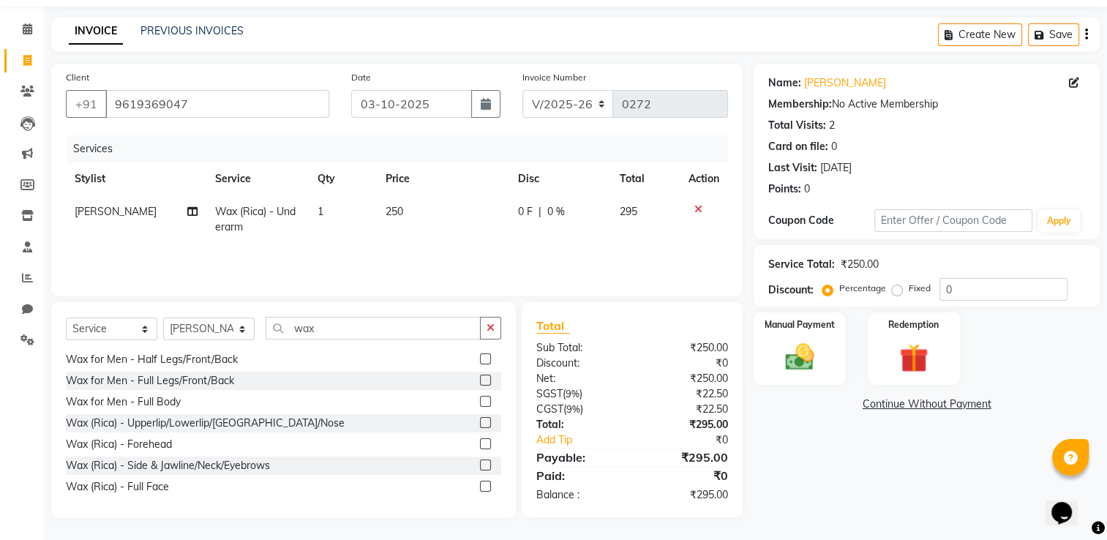
scroll to position [252, 0]
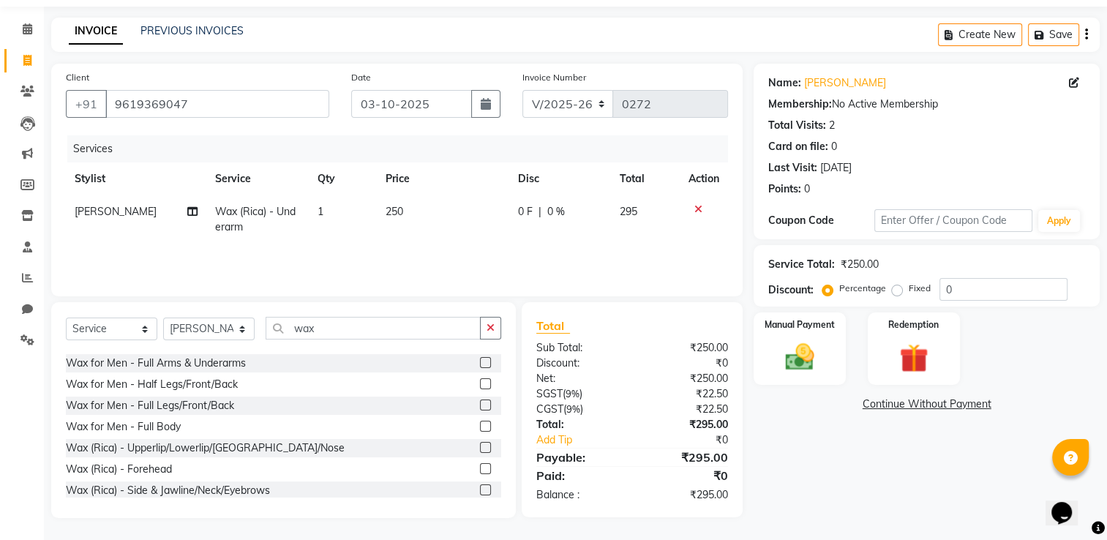
click at [480, 405] on label at bounding box center [485, 405] width 11 height 11
click at [480, 405] on input "checkbox" at bounding box center [485, 406] width 10 height 10
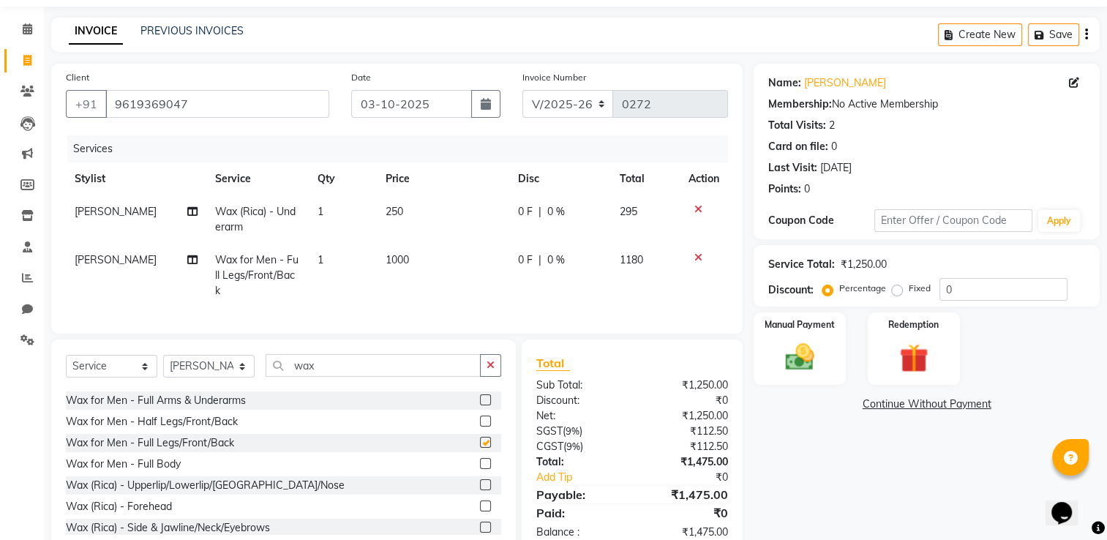
checkbox input "false"
click at [695, 259] on icon at bounding box center [699, 258] width 8 height 10
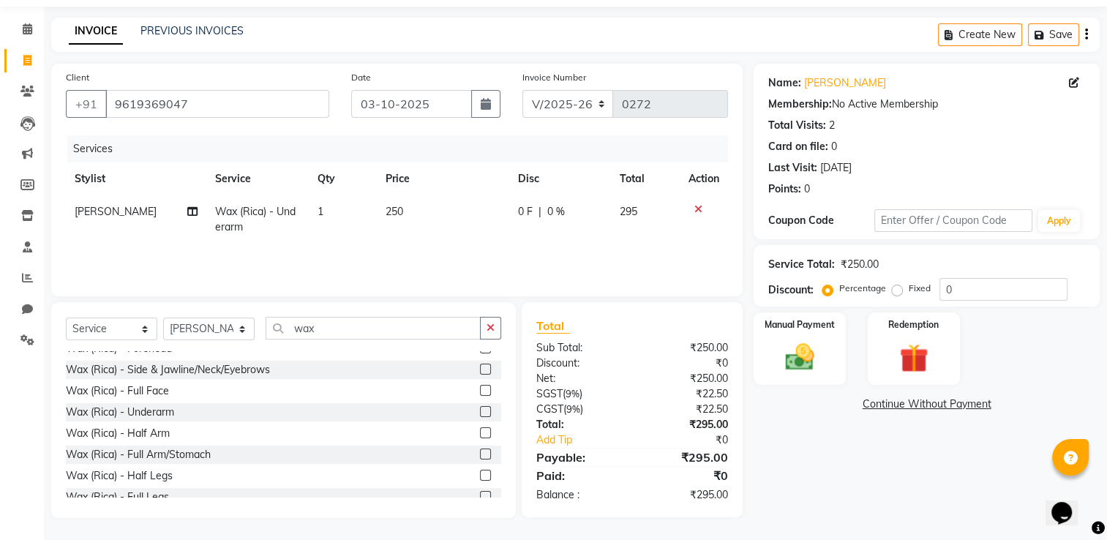
scroll to position [398, 0]
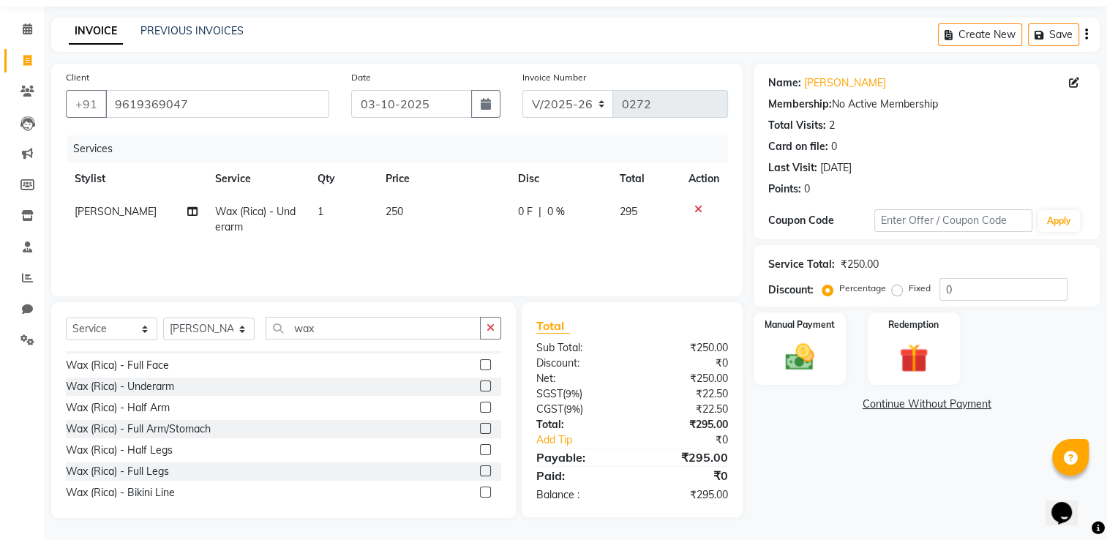
click at [480, 475] on label at bounding box center [485, 471] width 11 height 11
click at [480, 475] on input "checkbox" at bounding box center [485, 472] width 10 height 10
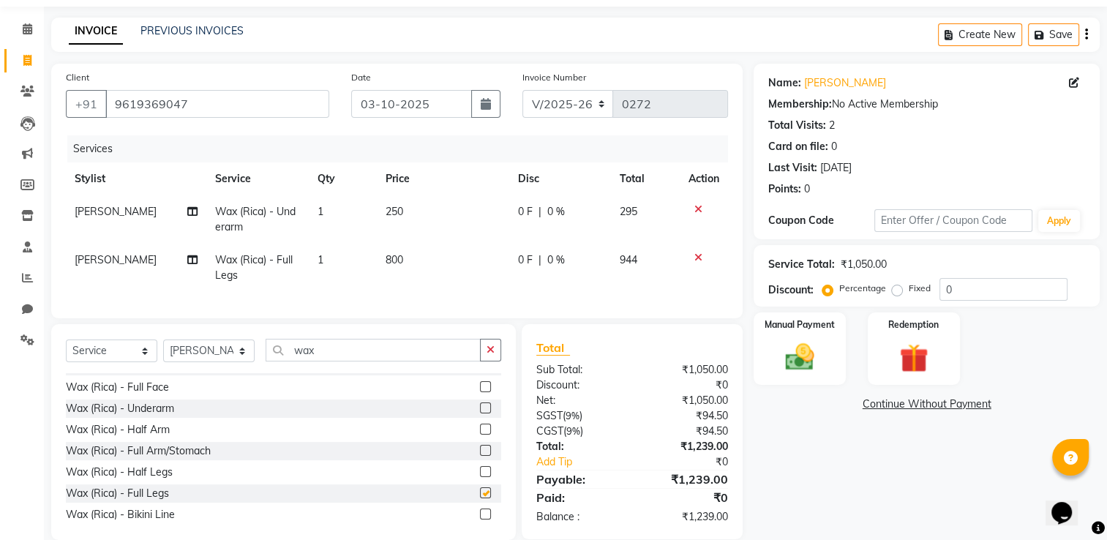
checkbox input "false"
click at [332, 359] on input "wax" at bounding box center [373, 350] width 215 height 23
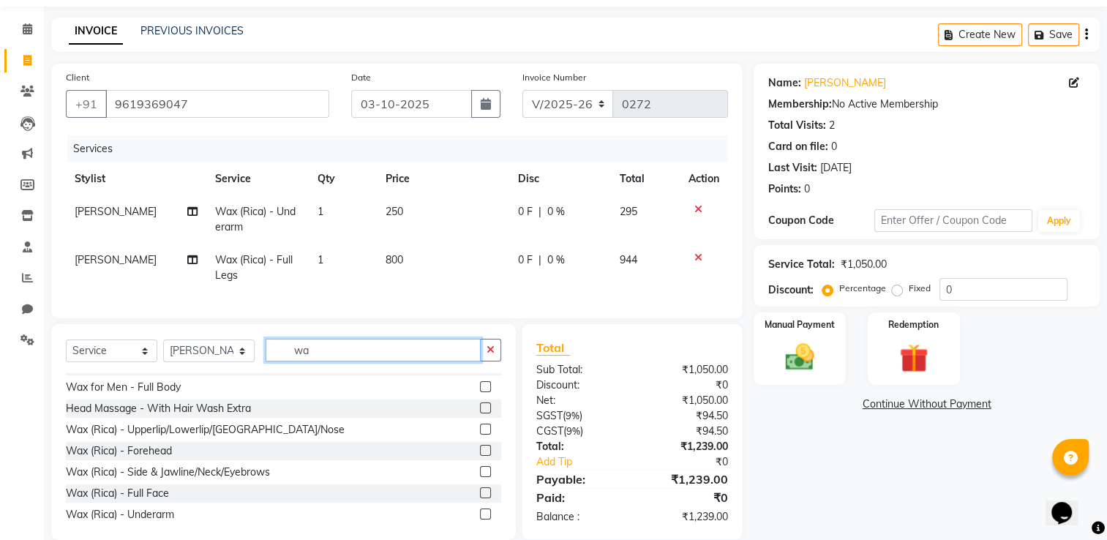
type input "w"
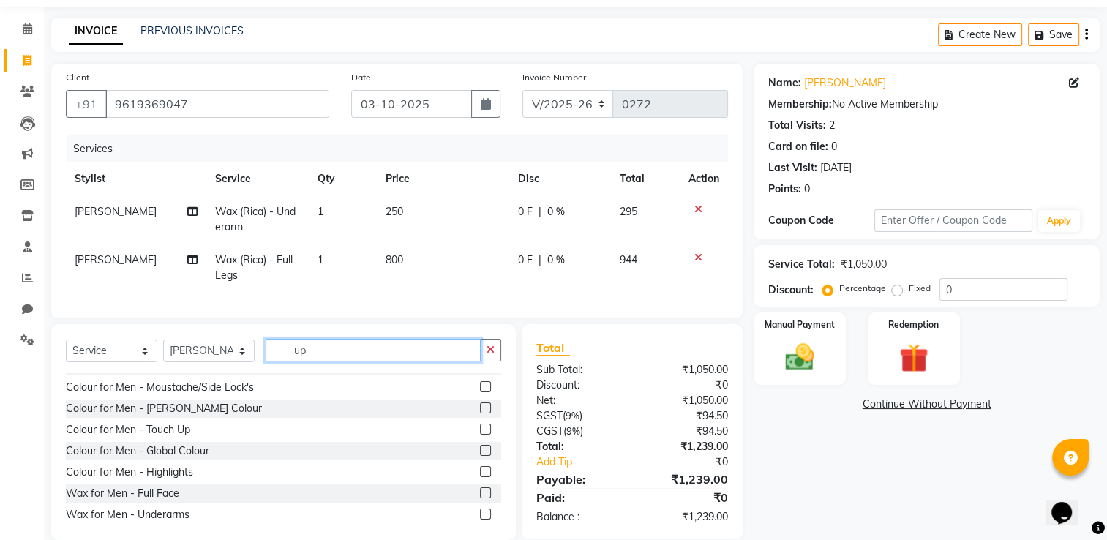
scroll to position [0, 0]
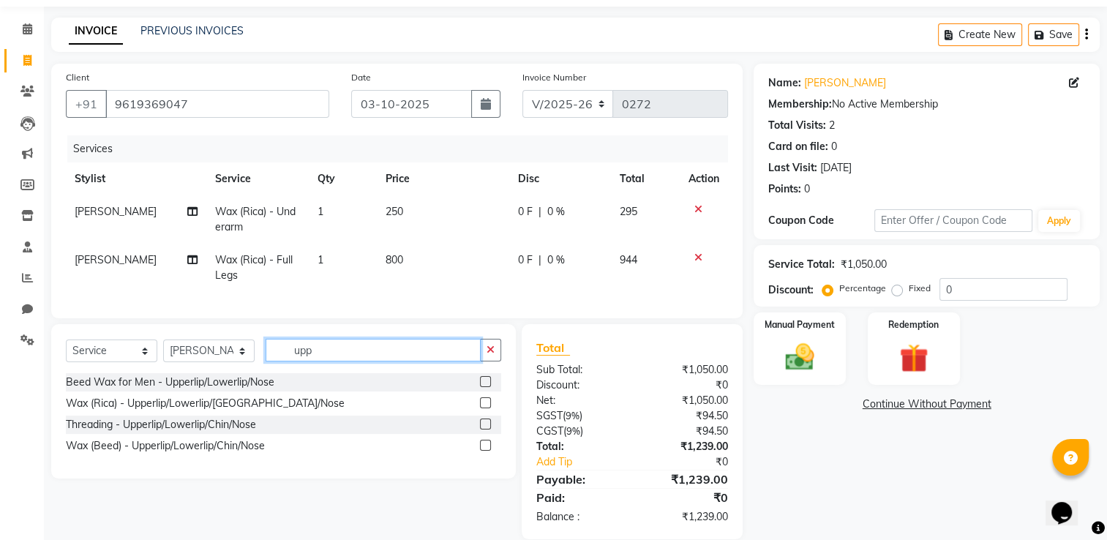
type input "upp"
click at [484, 430] on label at bounding box center [485, 424] width 11 height 11
click at [484, 430] on input "checkbox" at bounding box center [485, 425] width 10 height 10
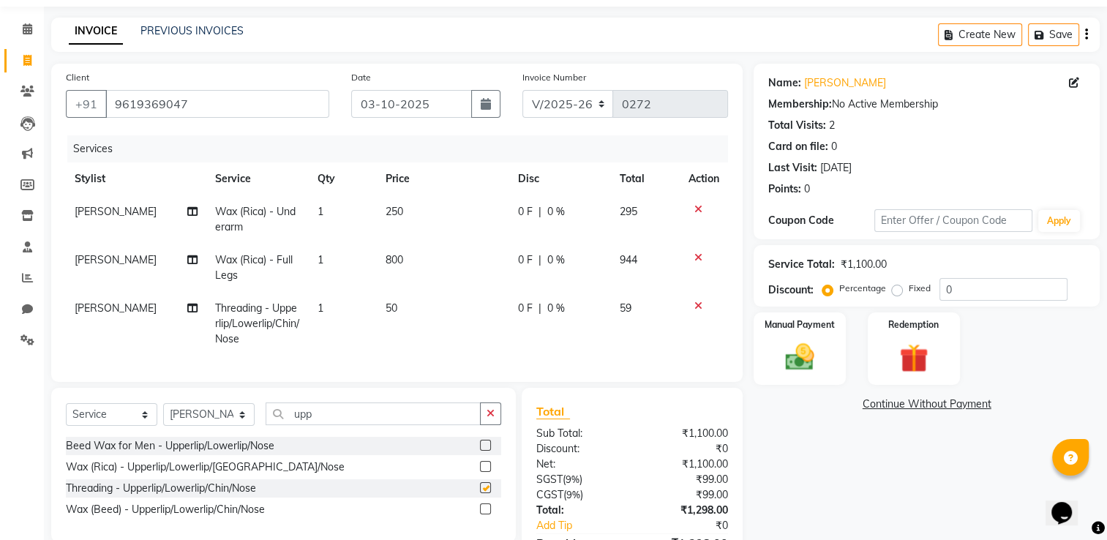
checkbox input "false"
click at [223, 426] on select "Select Stylist [PERSON_NAME] [PERSON_NAME] [PERSON_NAME] [PERSON_NAME] BARBHIYA…" at bounding box center [208, 414] width 91 height 23
select select "89749"
click at [163, 415] on select "Select Stylist [PERSON_NAME] [PERSON_NAME] [PERSON_NAME] [PERSON_NAME] BARBHIYA…" at bounding box center [208, 414] width 91 height 23
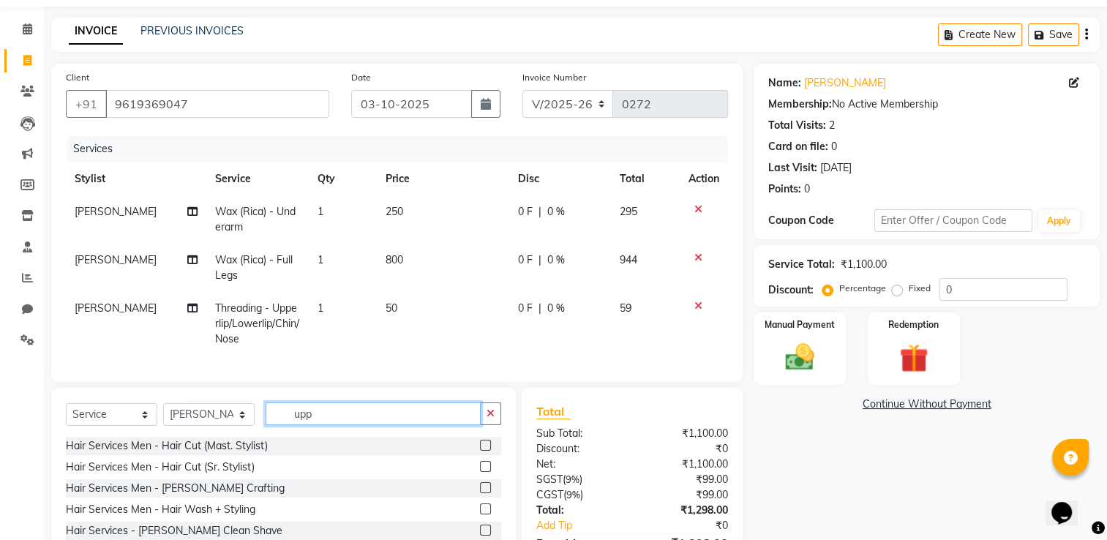
click at [341, 419] on input "upp" at bounding box center [373, 414] width 215 height 23
type input "u"
type input "was"
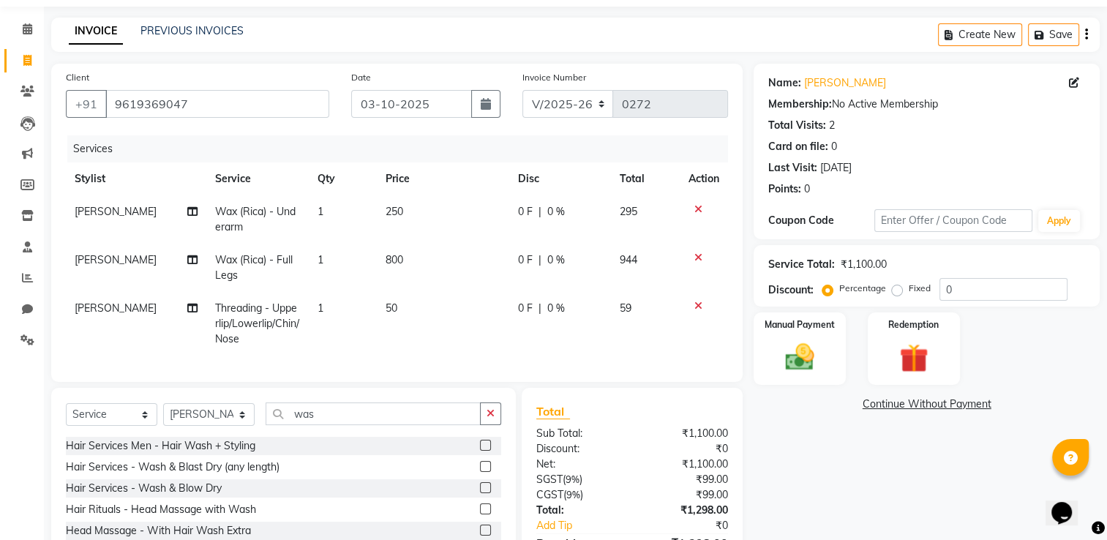
click at [485, 472] on label at bounding box center [485, 466] width 11 height 11
click at [485, 472] on input "checkbox" at bounding box center [485, 468] width 10 height 10
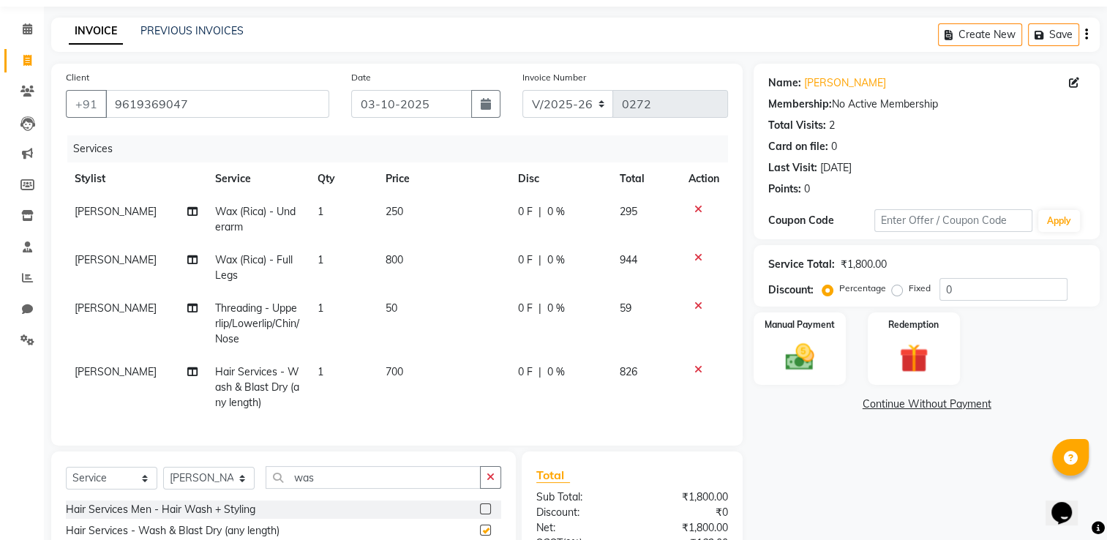
checkbox input "false"
click at [398, 381] on td "700" at bounding box center [443, 388] width 132 height 64
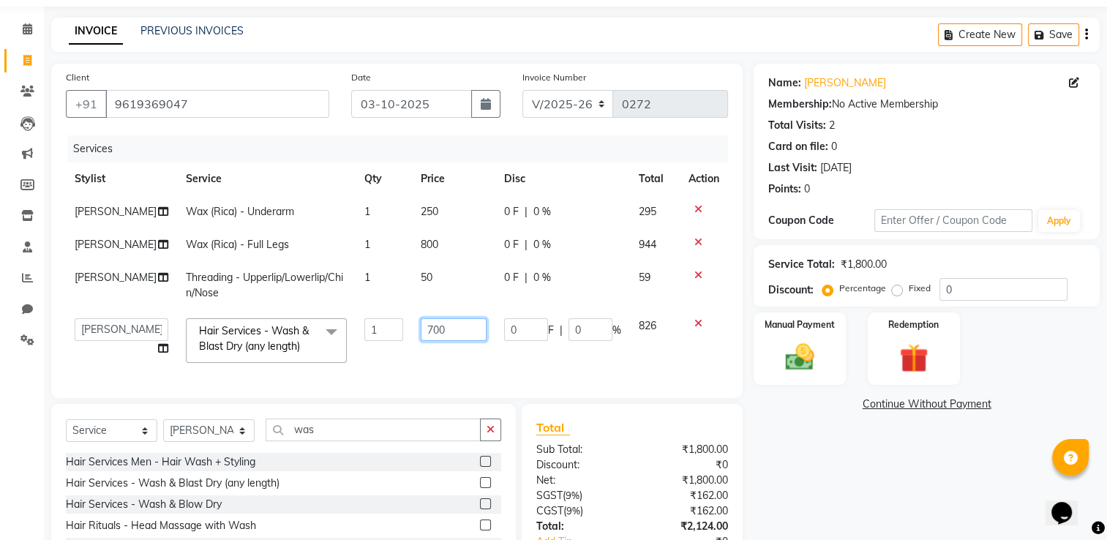
click at [421, 341] on input "700" at bounding box center [453, 329] width 65 height 23
type input "500"
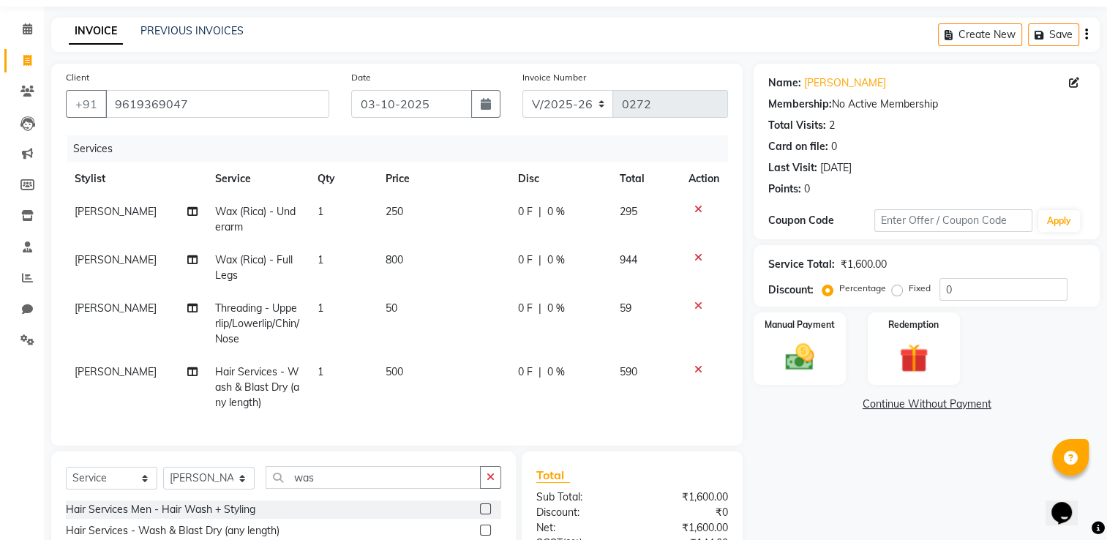
click at [436, 338] on td "50" at bounding box center [443, 324] width 132 height 64
select select "89746"
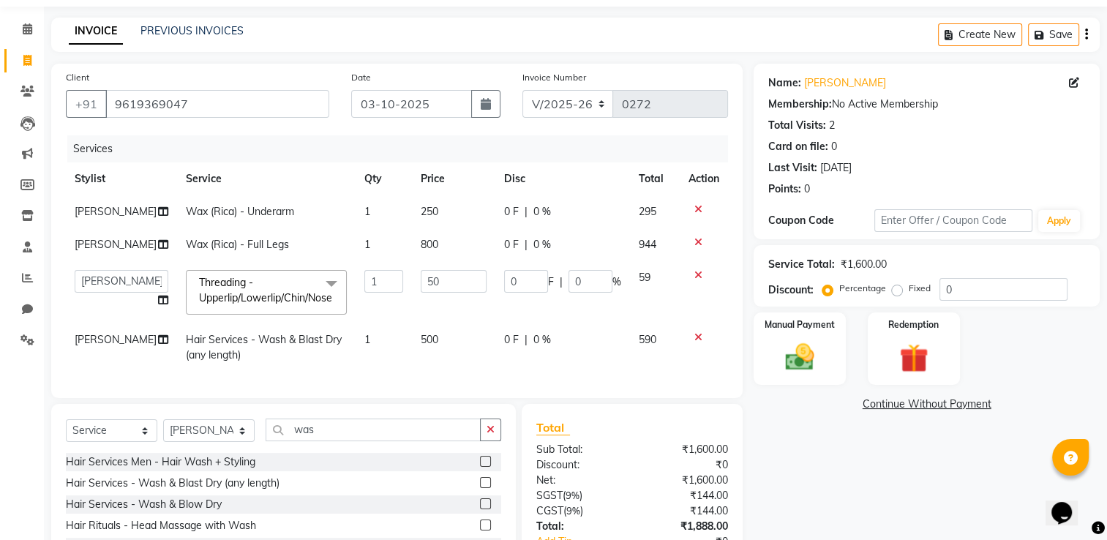
click at [421, 214] on span "250" at bounding box center [430, 211] width 18 height 13
select select "89746"
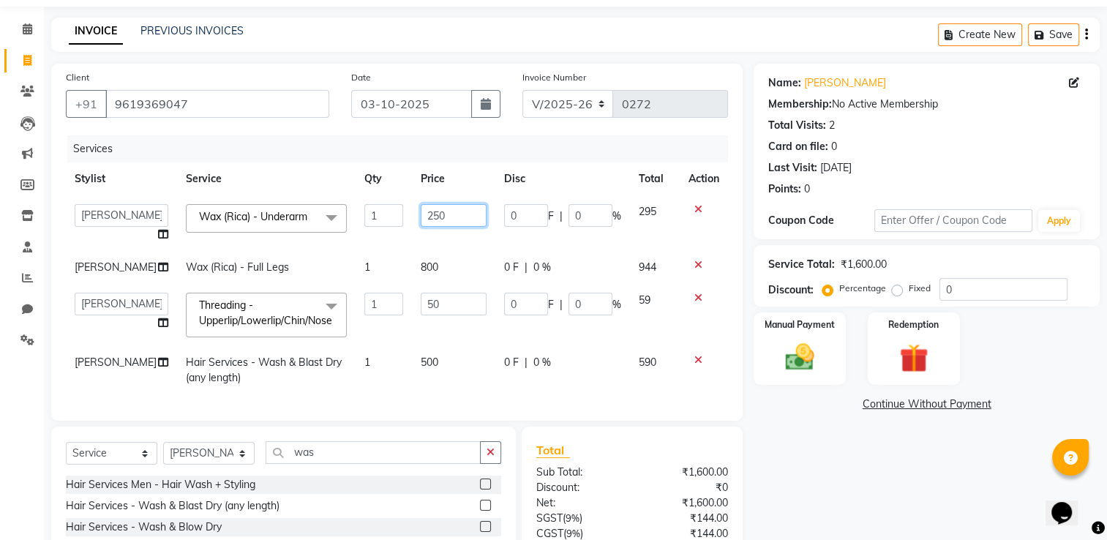
click at [422, 213] on input "250" at bounding box center [453, 215] width 65 height 23
type input "200"
drag, startPoint x: 968, startPoint y: 449, endPoint x: 970, endPoint y: 407, distance: 42.5
click at [966, 449] on div "Name: [PERSON_NAME] Membership: No Active Membership Total Visits: 2 Card on fi…" at bounding box center [932, 353] width 357 height 578
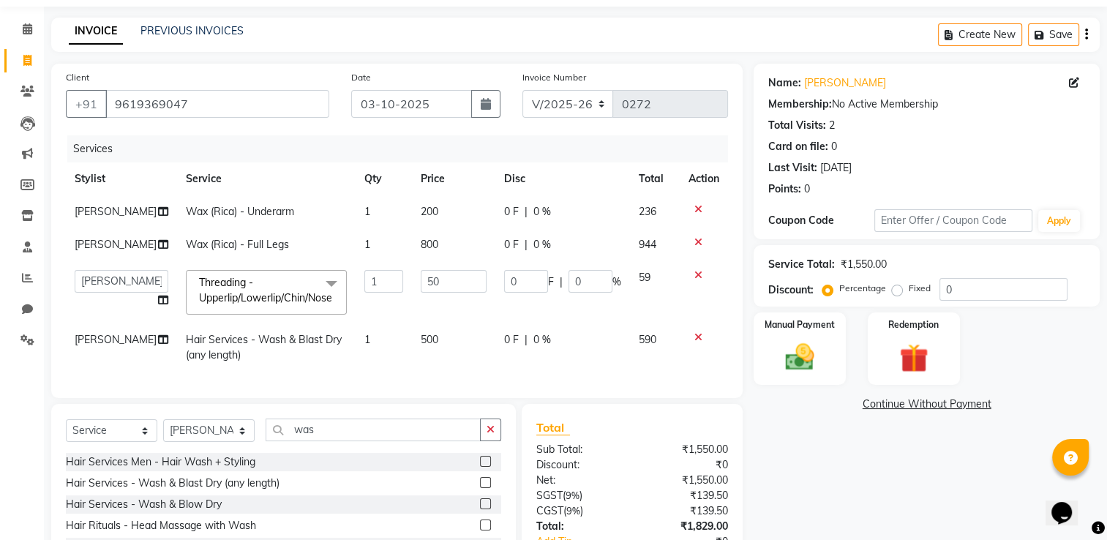
click at [1085, 34] on icon "button" at bounding box center [1086, 34] width 3 height 1
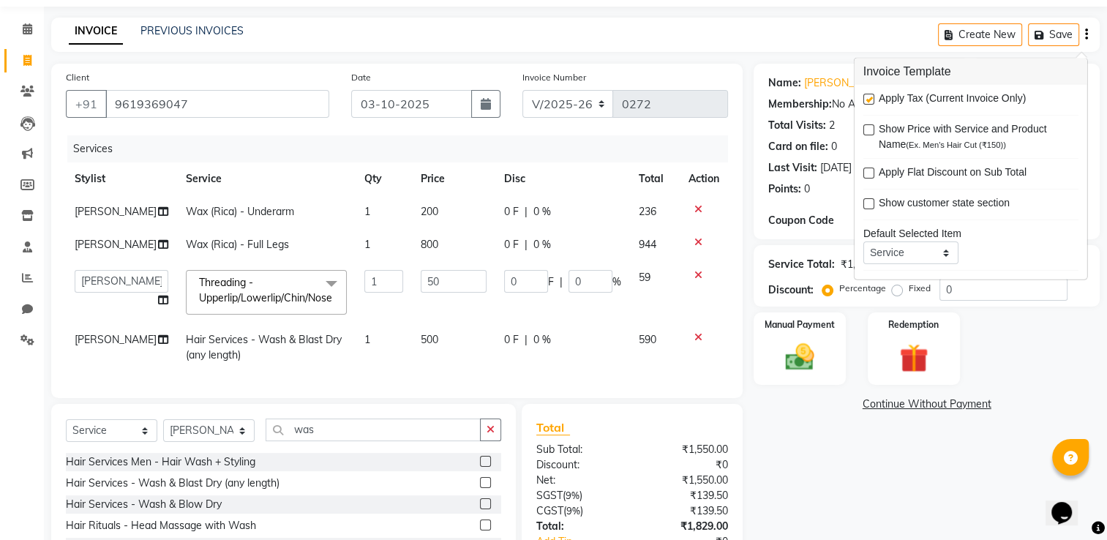
click at [870, 99] on label at bounding box center [869, 99] width 11 height 11
click at [870, 99] on input "checkbox" at bounding box center [869, 100] width 10 height 10
checkbox input "false"
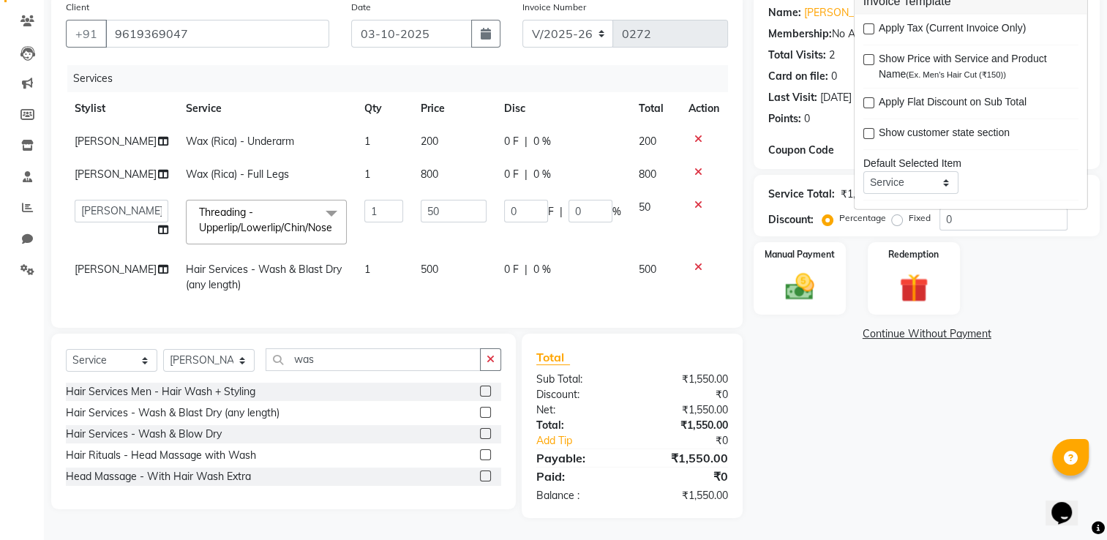
scroll to position [158, 0]
click at [217, 364] on select "Select Stylist [PERSON_NAME] [PERSON_NAME] [PERSON_NAME] [PERSON_NAME] BARBHIYA…" at bounding box center [208, 360] width 91 height 23
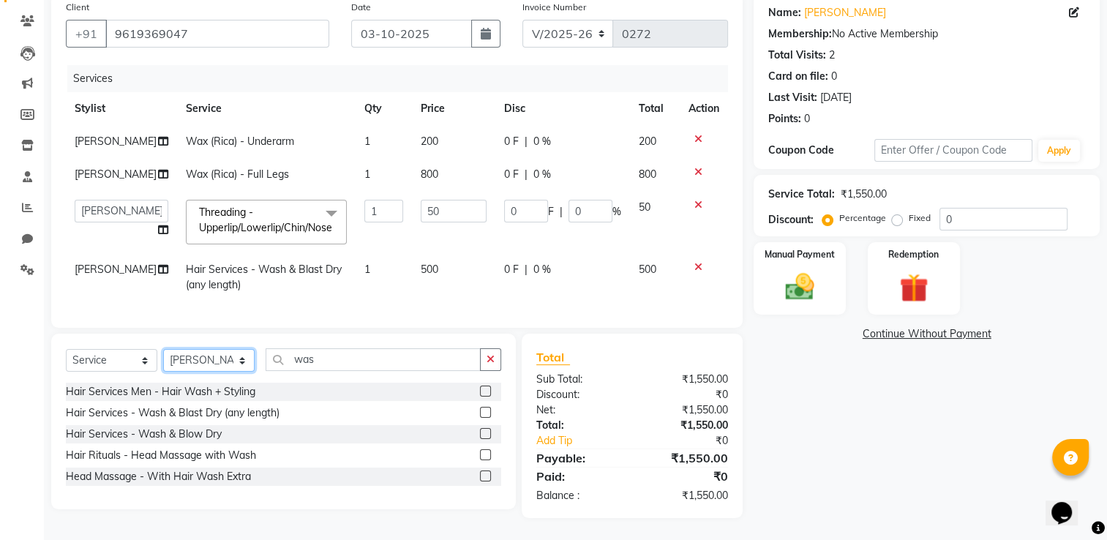
select select "89746"
click at [163, 350] on select "Select Stylist [PERSON_NAME] [PERSON_NAME] [PERSON_NAME] [PERSON_NAME] BARBHIYA…" at bounding box center [208, 360] width 91 height 23
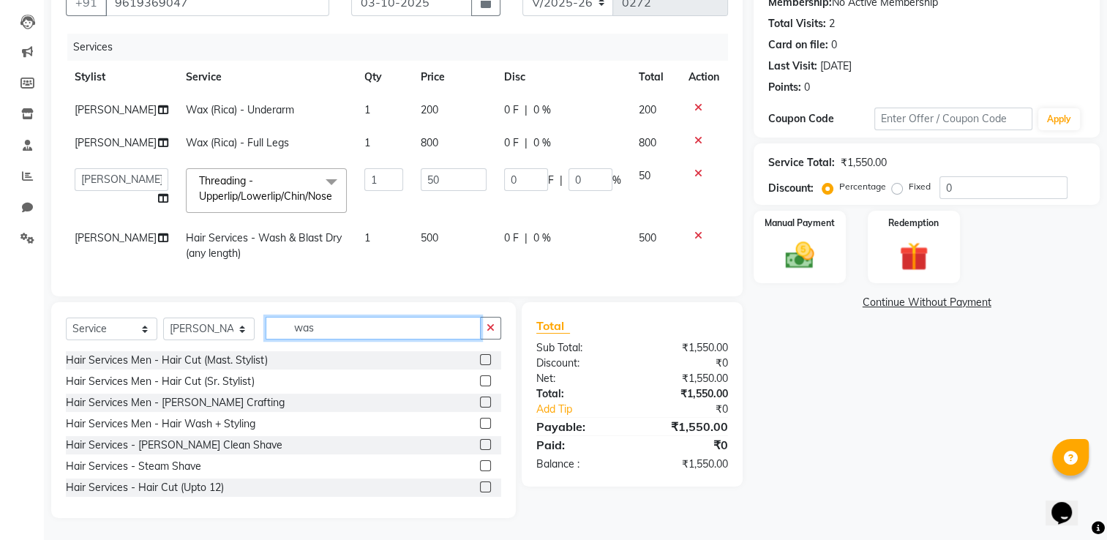
click at [329, 340] on input "was" at bounding box center [373, 328] width 215 height 23
type input "w"
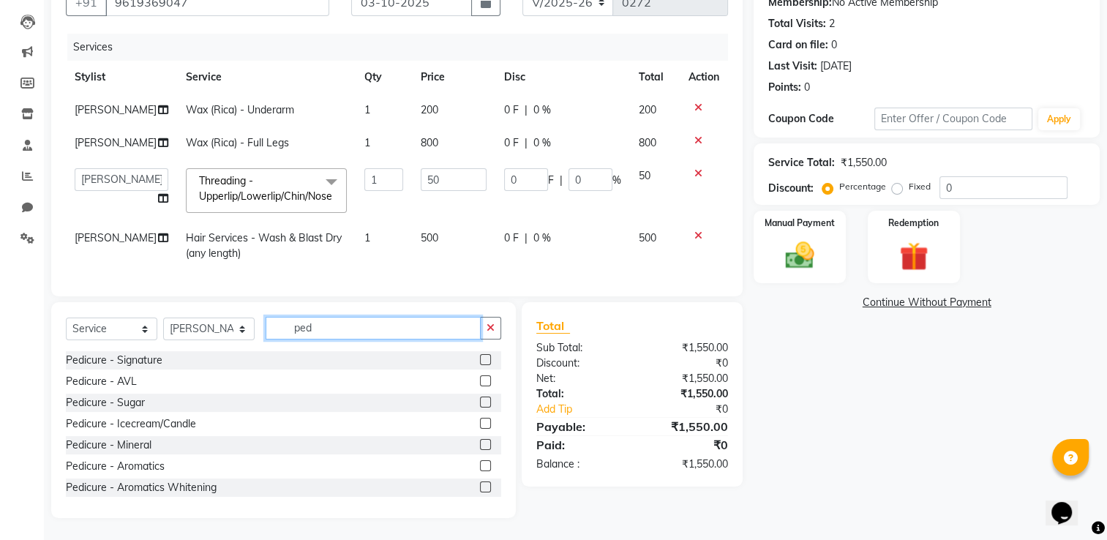
type input "ped"
click at [480, 365] on label at bounding box center [485, 359] width 11 height 11
click at [480, 365] on input "checkbox" at bounding box center [485, 361] width 10 height 10
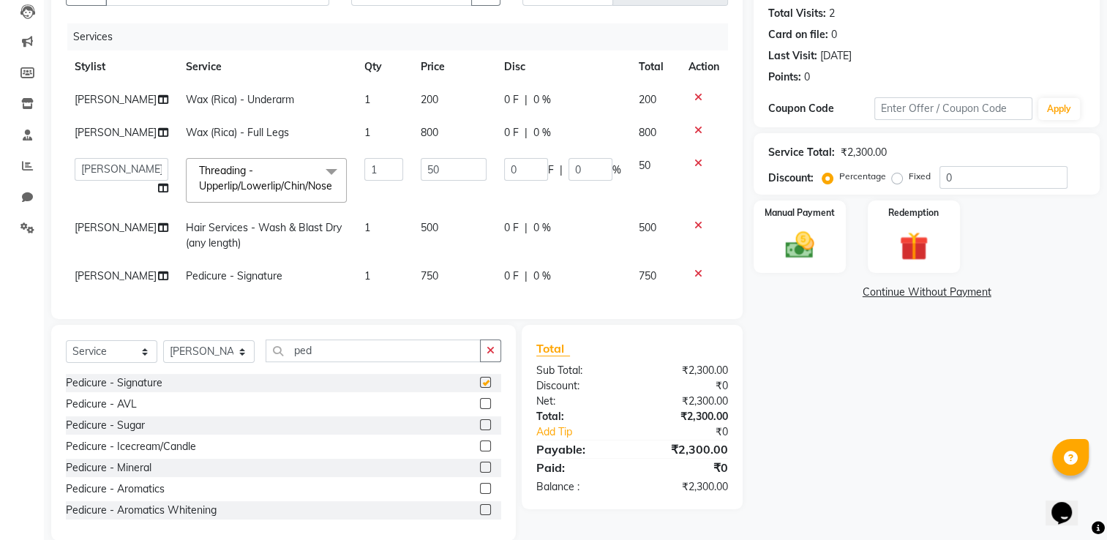
checkbox input "false"
click at [432, 293] on td "750" at bounding box center [453, 276] width 83 height 33
select select "89746"
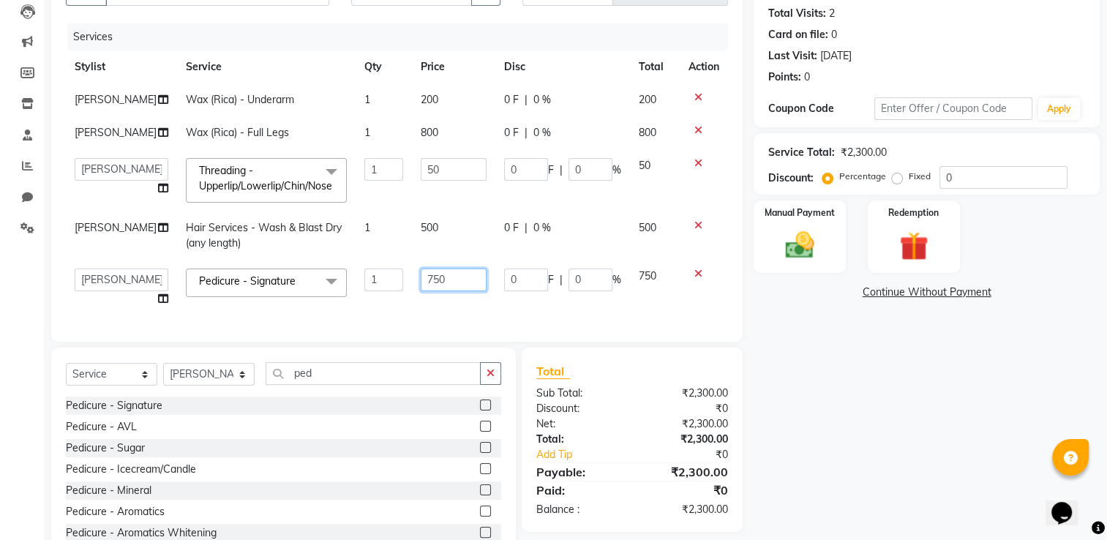
click at [426, 291] on input "750" at bounding box center [453, 280] width 65 height 23
type input "600"
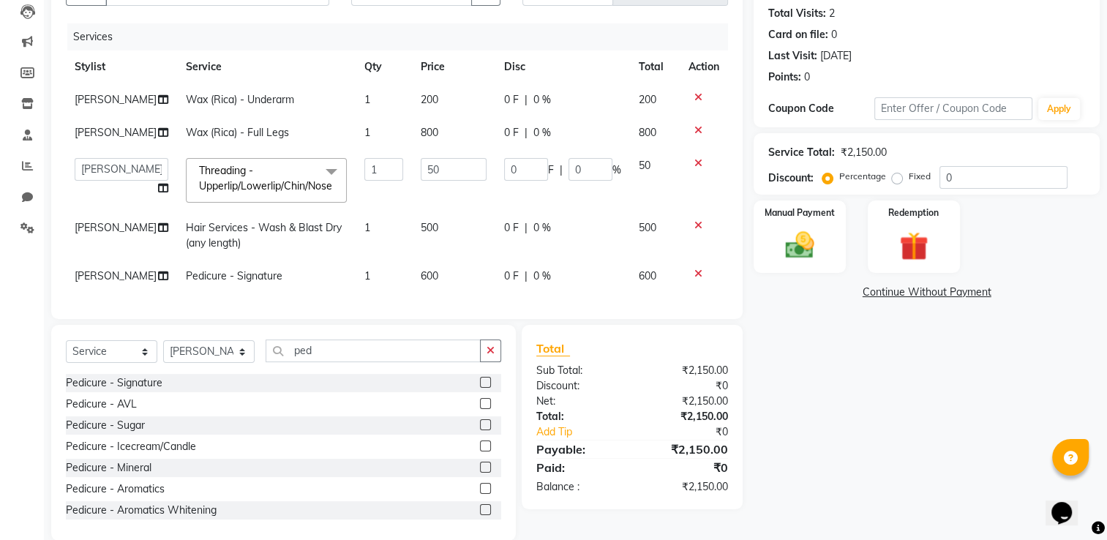
click at [870, 492] on div "Name: [PERSON_NAME] Membership: No Active Membership Total Visits: 2 Card on fi…" at bounding box center [932, 246] width 357 height 589
click at [812, 239] on img at bounding box center [800, 245] width 49 height 34
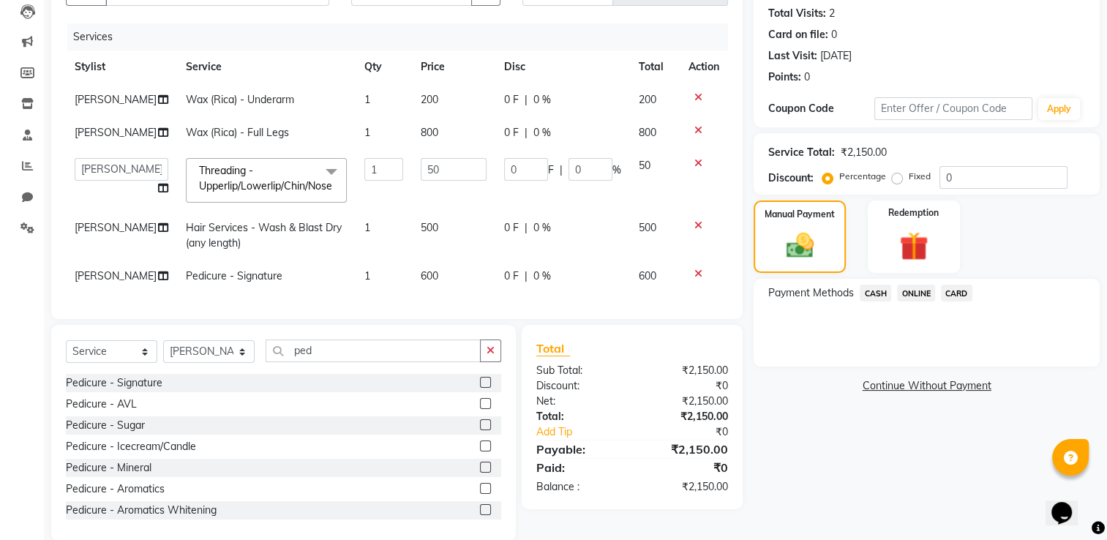
click at [917, 294] on span "ONLINE" at bounding box center [916, 293] width 38 height 17
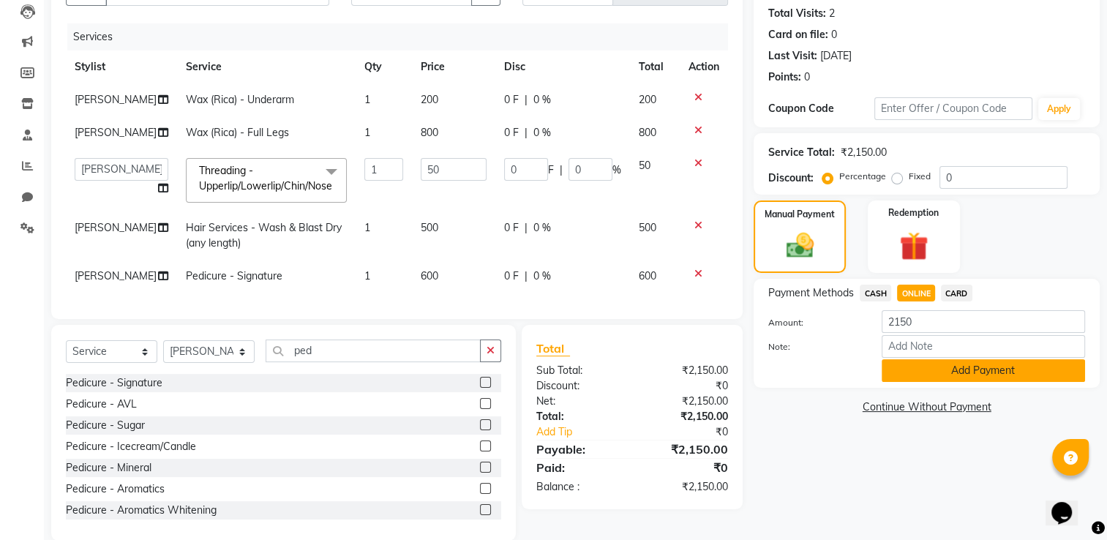
click at [936, 373] on button "Add Payment" at bounding box center [983, 370] width 203 height 23
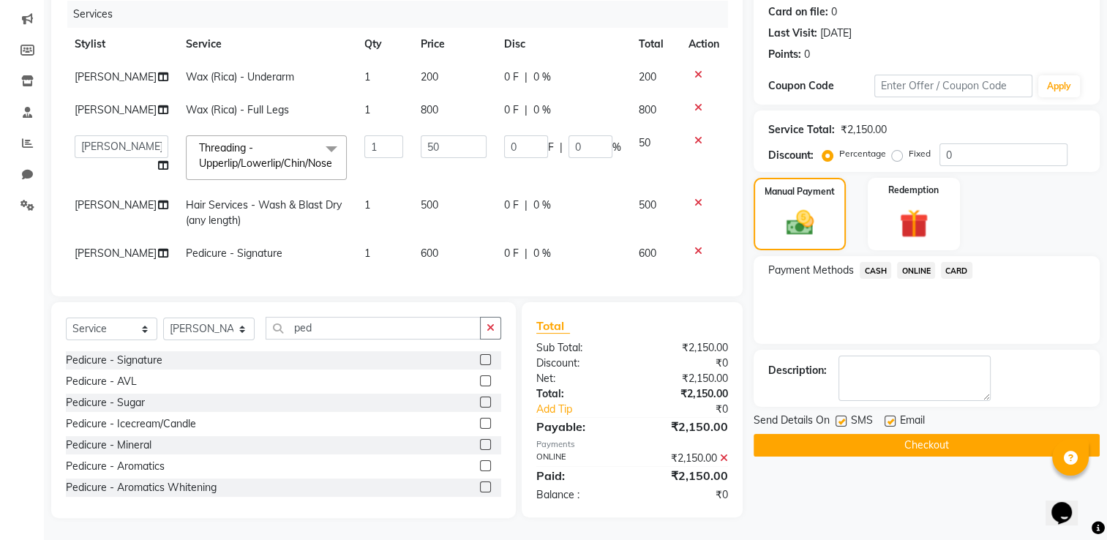
scroll to position [237, 0]
click at [844, 416] on label at bounding box center [841, 421] width 11 height 11
click at [844, 417] on input "checkbox" at bounding box center [841, 422] width 10 height 10
checkbox input "false"
click at [892, 416] on label at bounding box center [890, 421] width 11 height 11
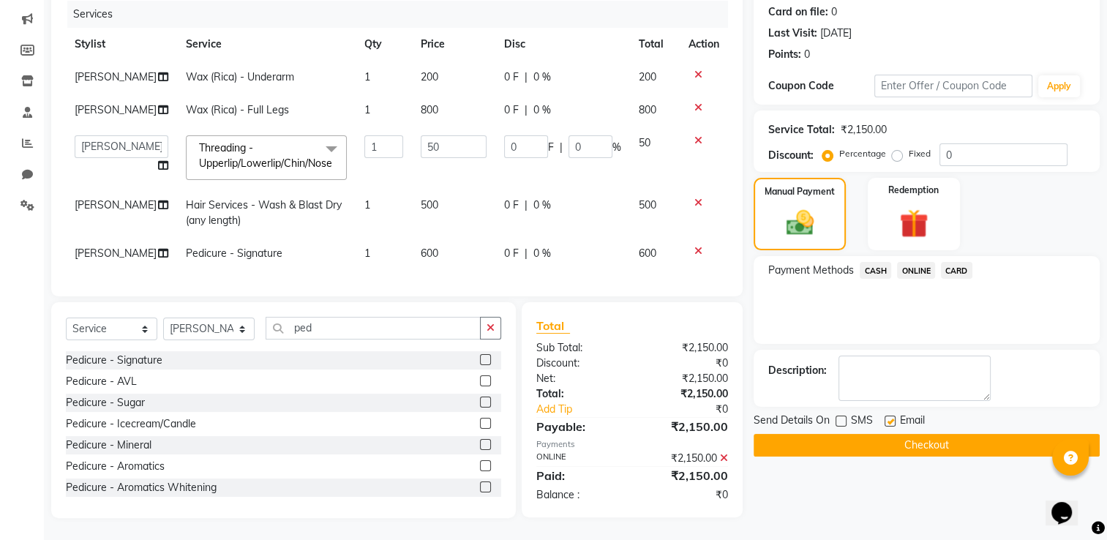
click at [892, 417] on input "checkbox" at bounding box center [890, 422] width 10 height 10
checkbox input "false"
click at [897, 434] on button "Checkout" at bounding box center [927, 445] width 346 height 23
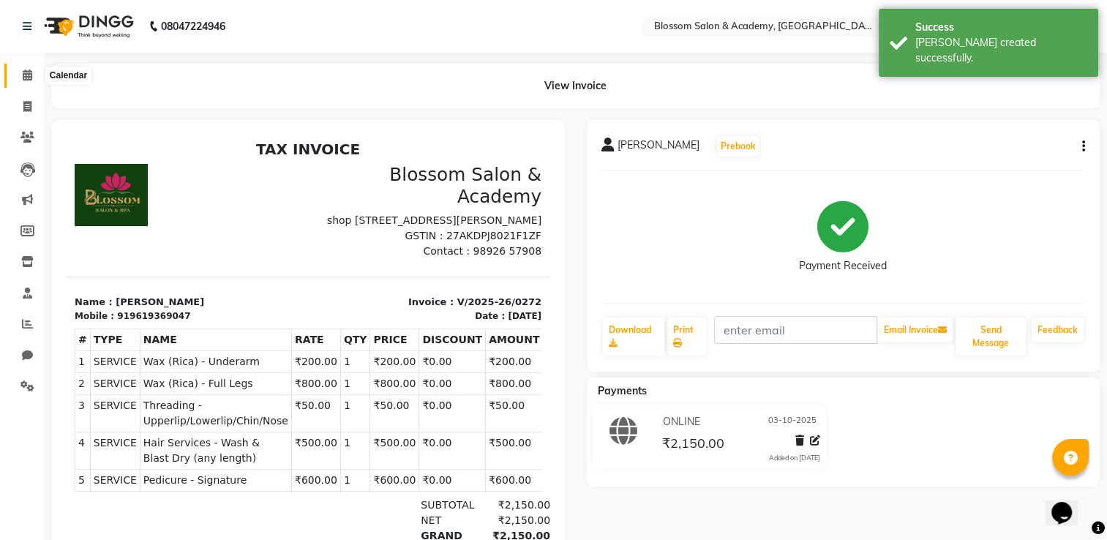
click at [26, 76] on icon at bounding box center [28, 75] width 10 height 11
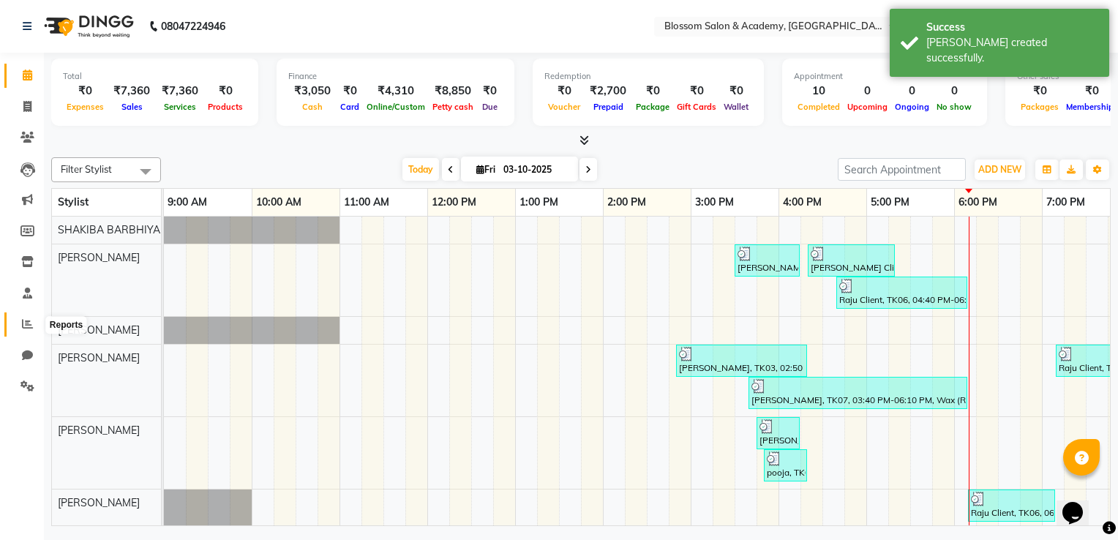
click at [24, 326] on icon at bounding box center [27, 323] width 11 height 11
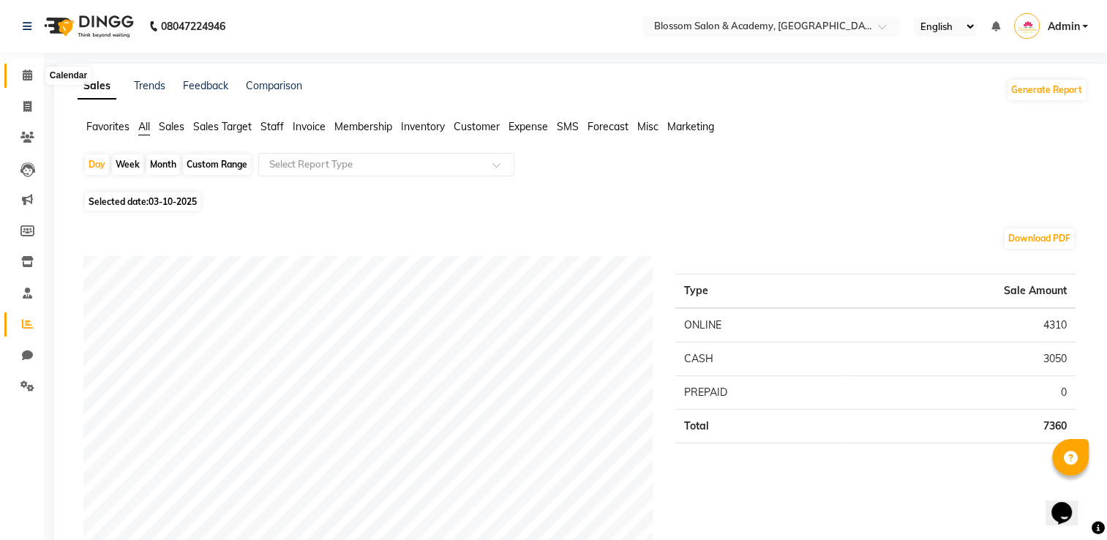
click at [23, 81] on icon at bounding box center [28, 75] width 10 height 11
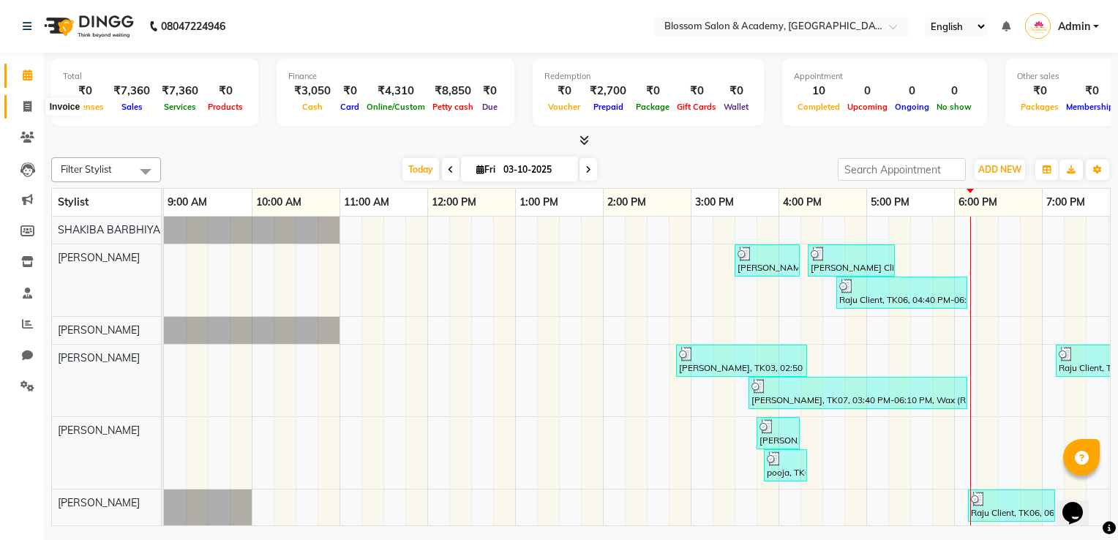
drag, startPoint x: 22, startPoint y: 108, endPoint x: 29, endPoint y: 104, distance: 8.5
click at [22, 108] on span at bounding box center [28, 107] width 26 height 17
select select "service"
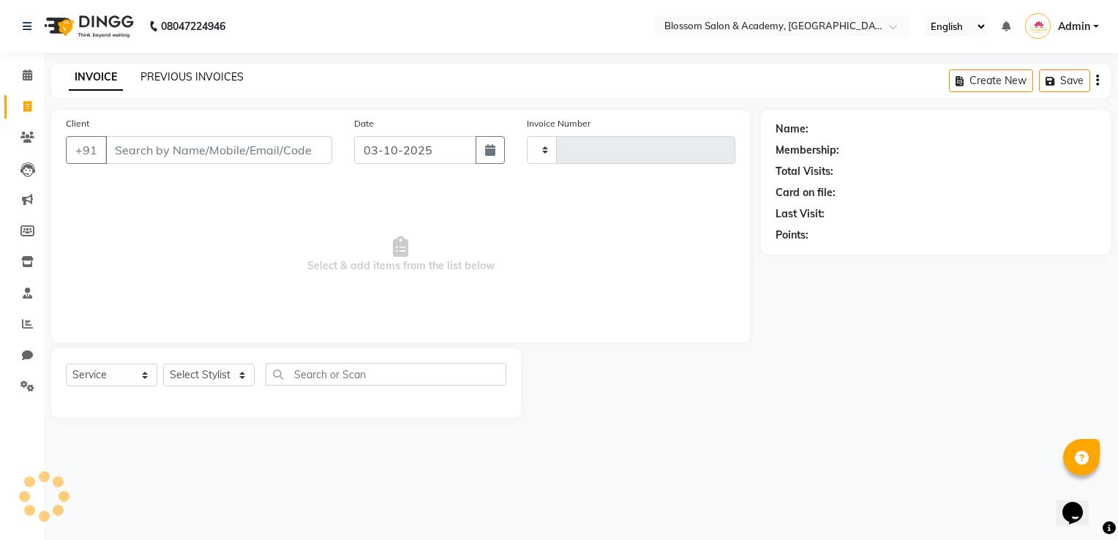
click at [193, 72] on link "PREVIOUS INVOICES" at bounding box center [192, 76] width 103 height 13
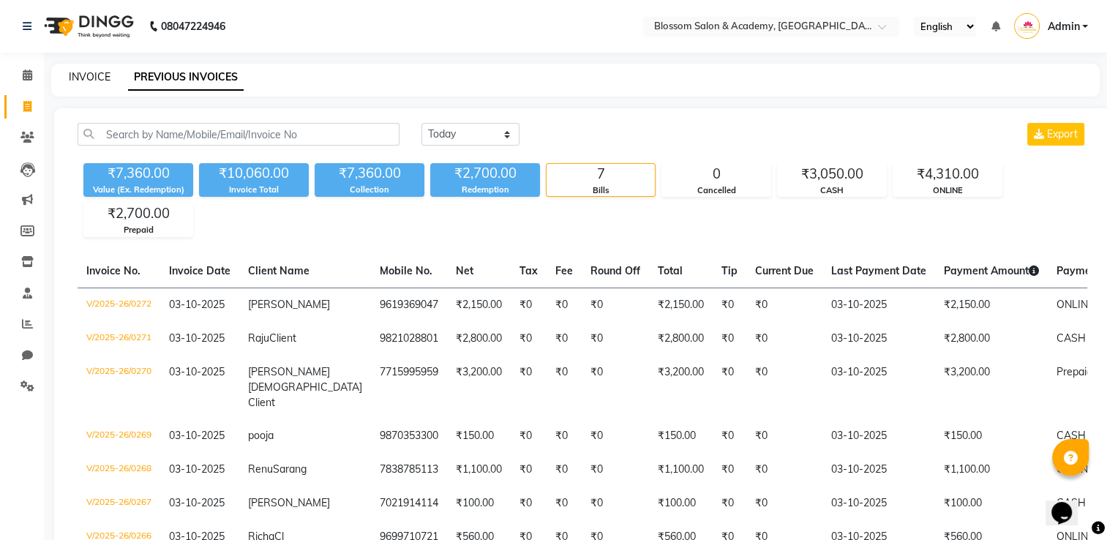
click at [102, 74] on link "INVOICE" at bounding box center [90, 76] width 42 height 13
select select "8887"
select select "service"
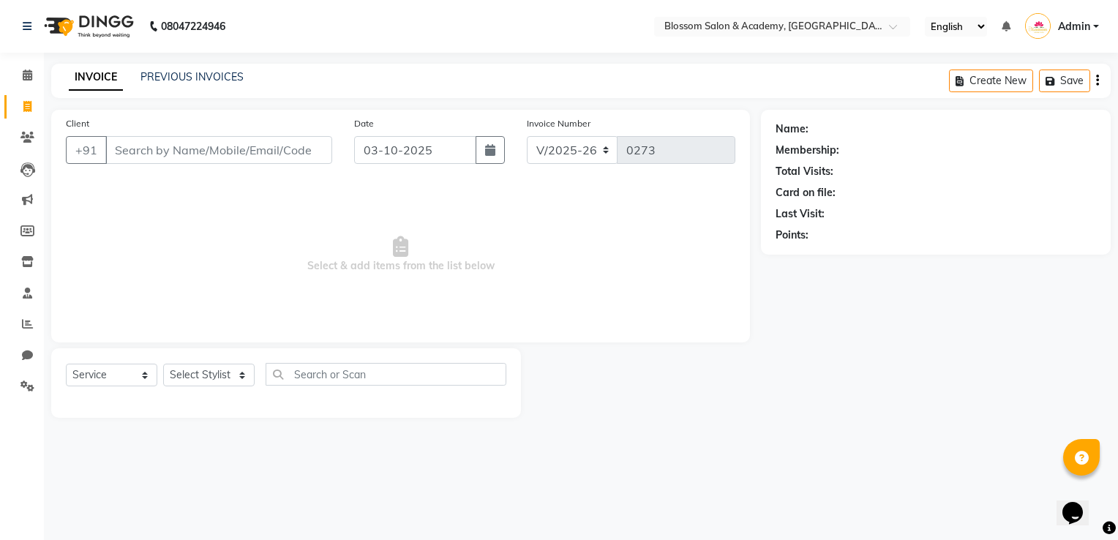
drag, startPoint x: 170, startPoint y: 127, endPoint x: 170, endPoint y: 139, distance: 11.7
click at [171, 133] on div "Client +91" at bounding box center [199, 146] width 288 height 60
click at [170, 142] on input "Client" at bounding box center [218, 150] width 227 height 28
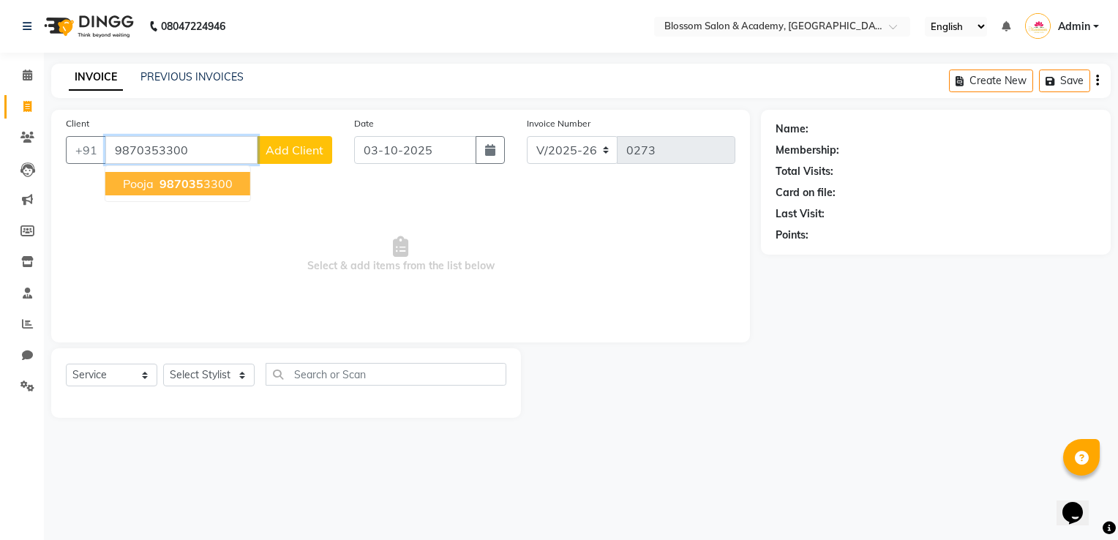
type input "9870353300"
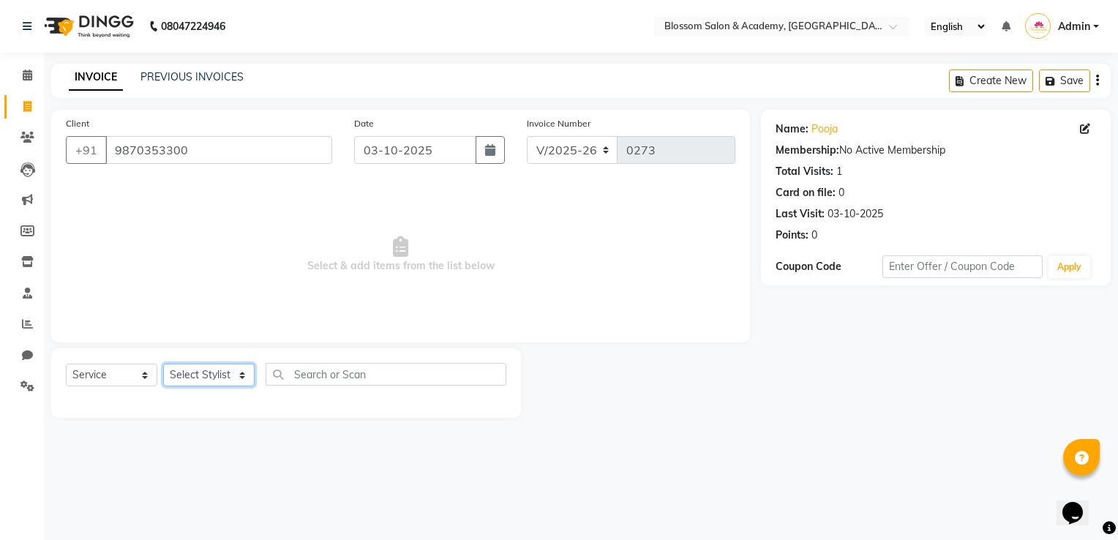
click at [213, 374] on select "Select Stylist [PERSON_NAME] [PERSON_NAME] [PERSON_NAME] [PERSON_NAME] BARBHIYA…" at bounding box center [208, 375] width 91 height 23
select select "89746"
click at [163, 365] on select "Select Stylist [PERSON_NAME] [PERSON_NAME] [PERSON_NAME] [PERSON_NAME] BARBHIYA…" at bounding box center [208, 375] width 91 height 23
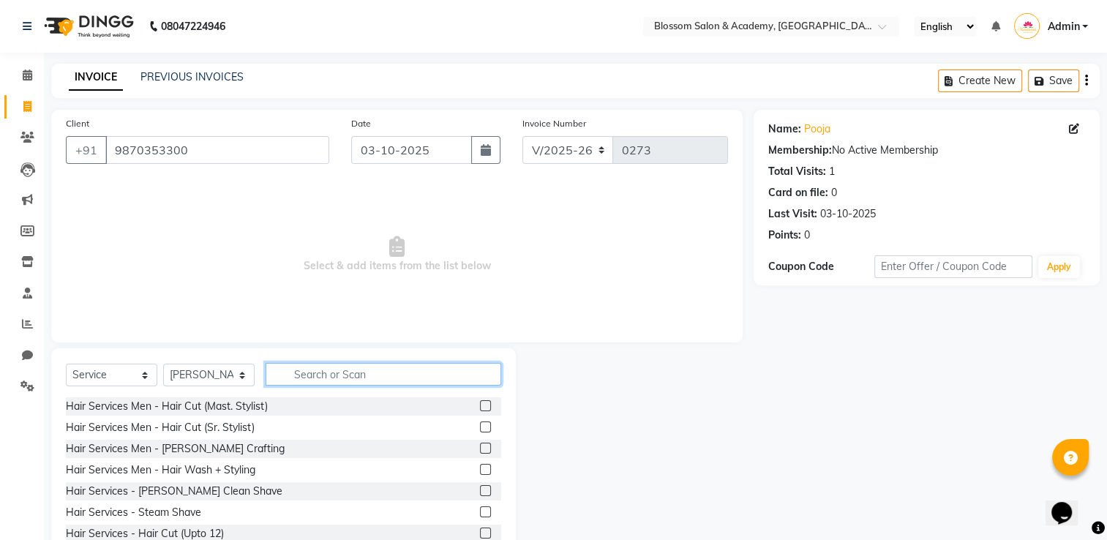
click at [305, 376] on input "text" at bounding box center [384, 374] width 236 height 23
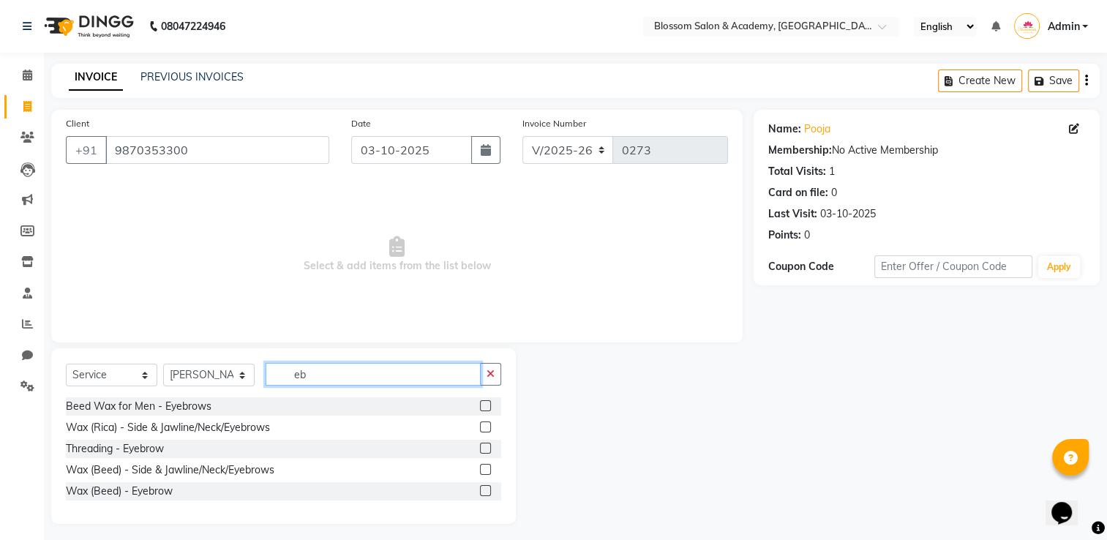
type input "eb"
click at [486, 453] on label at bounding box center [485, 448] width 11 height 11
click at [486, 453] on input "checkbox" at bounding box center [485, 449] width 10 height 10
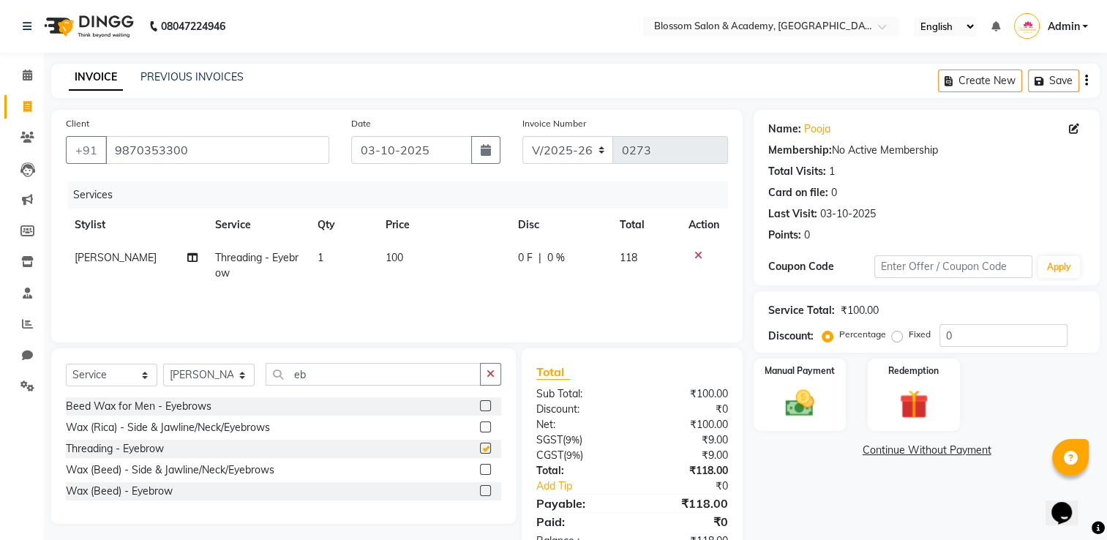
checkbox input "false"
click at [1087, 81] on icon "button" at bounding box center [1086, 81] width 3 height 1
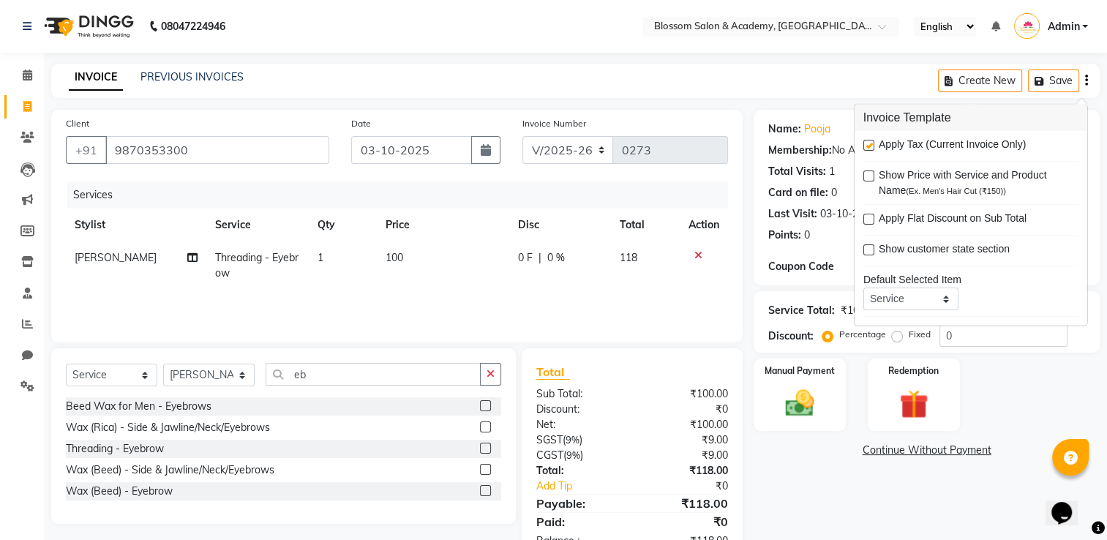
click at [869, 148] on label at bounding box center [869, 145] width 11 height 11
click at [869, 148] on input "checkbox" at bounding box center [869, 146] width 10 height 10
checkbox input "false"
click at [811, 401] on img at bounding box center [800, 403] width 49 height 34
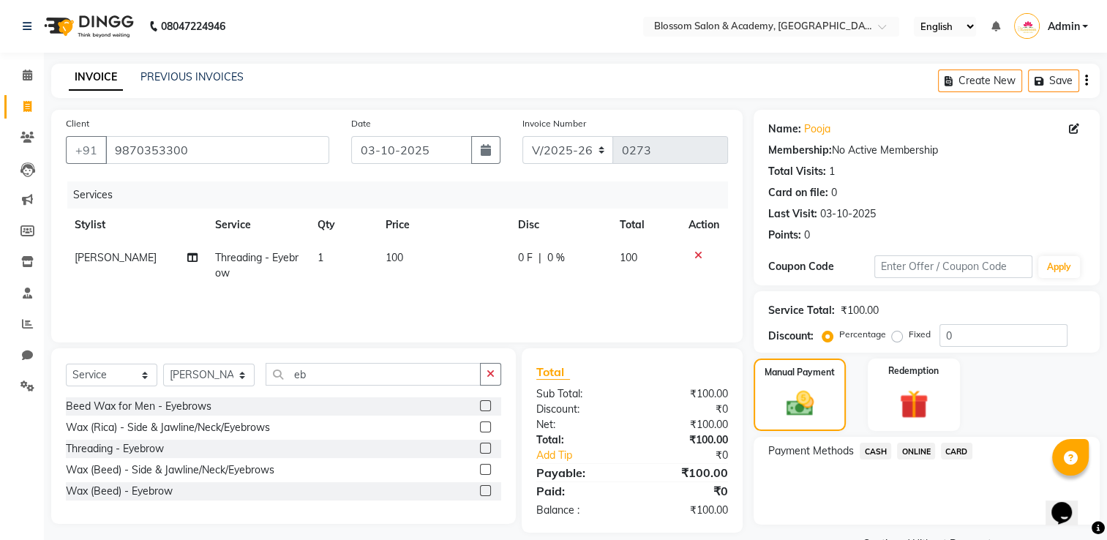
click at [876, 452] on span "CASH" at bounding box center [875, 451] width 31 height 17
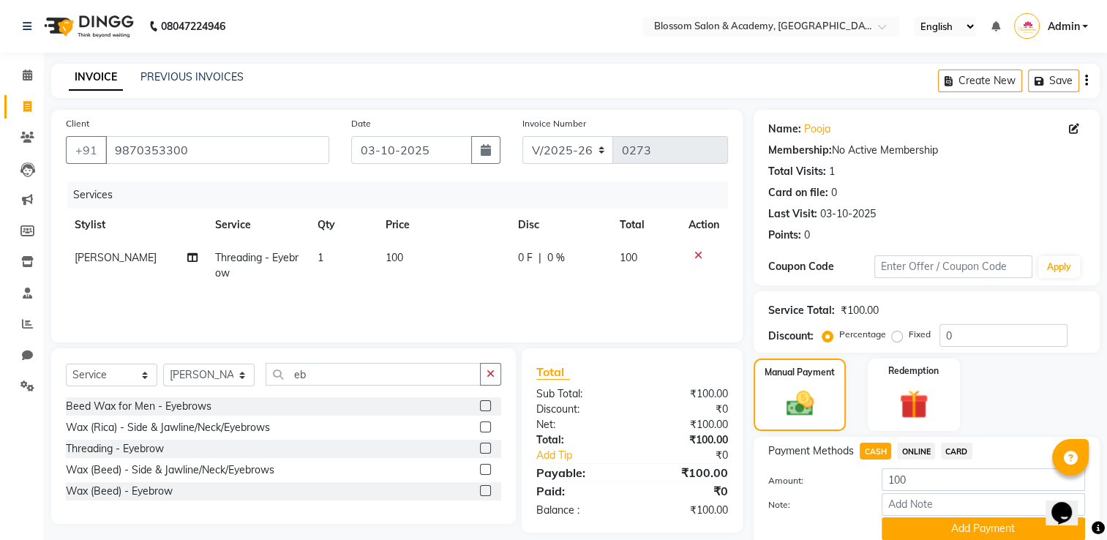
scroll to position [59, 0]
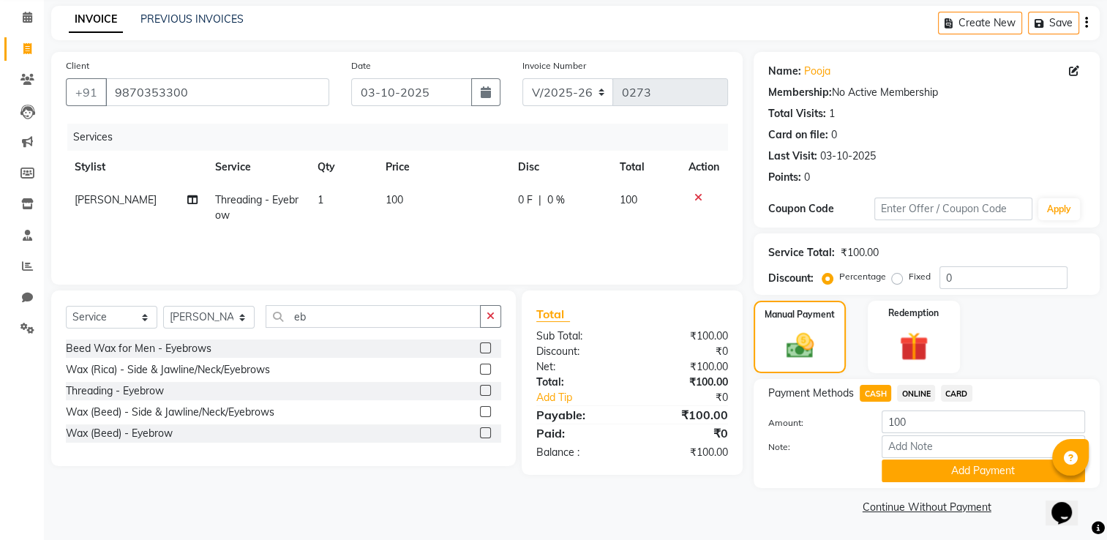
click at [913, 485] on div "Payment Methods CASH ONLINE CARD Amount: 100 Note: Add Payment" at bounding box center [927, 433] width 346 height 109
click at [921, 469] on button "Add Payment" at bounding box center [983, 471] width 203 height 23
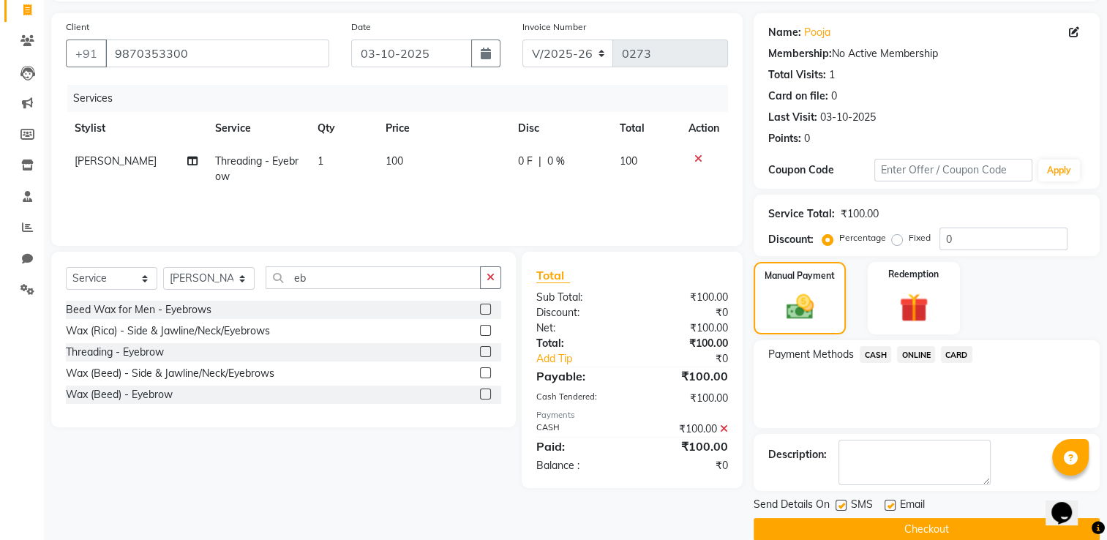
scroll to position [118, 0]
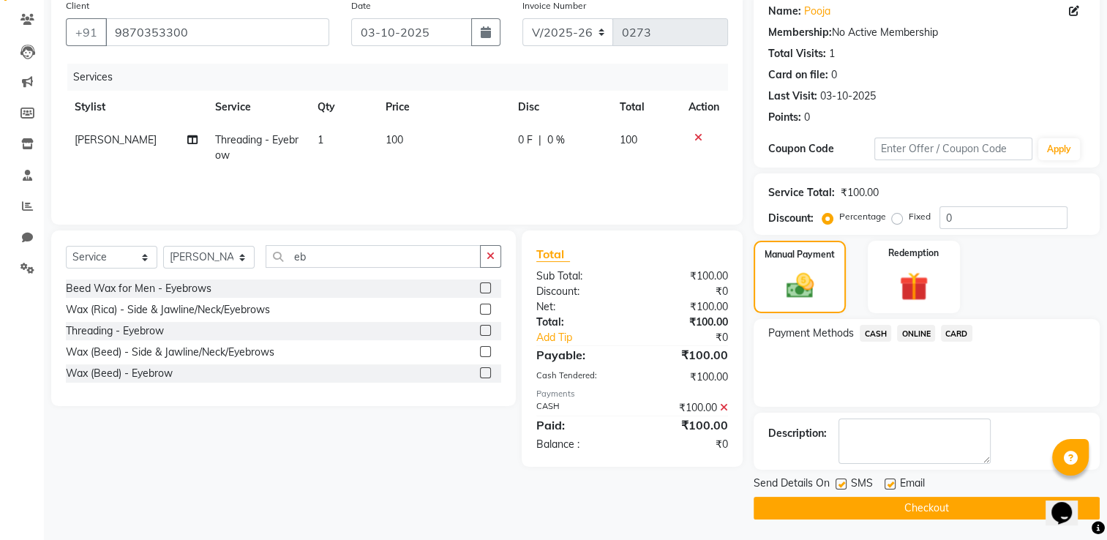
click at [844, 482] on label at bounding box center [841, 484] width 11 height 11
click at [844, 482] on input "checkbox" at bounding box center [841, 485] width 10 height 10
checkbox input "false"
click at [890, 481] on label at bounding box center [890, 484] width 11 height 11
click at [890, 481] on input "checkbox" at bounding box center [890, 485] width 10 height 10
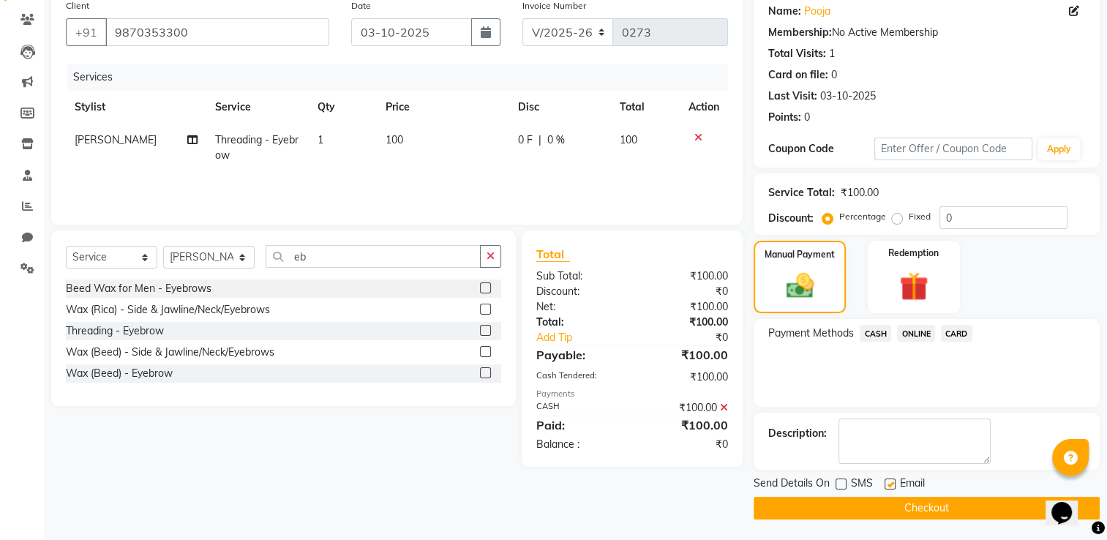
checkbox input "false"
click at [852, 505] on button "Checkout" at bounding box center [927, 508] width 346 height 23
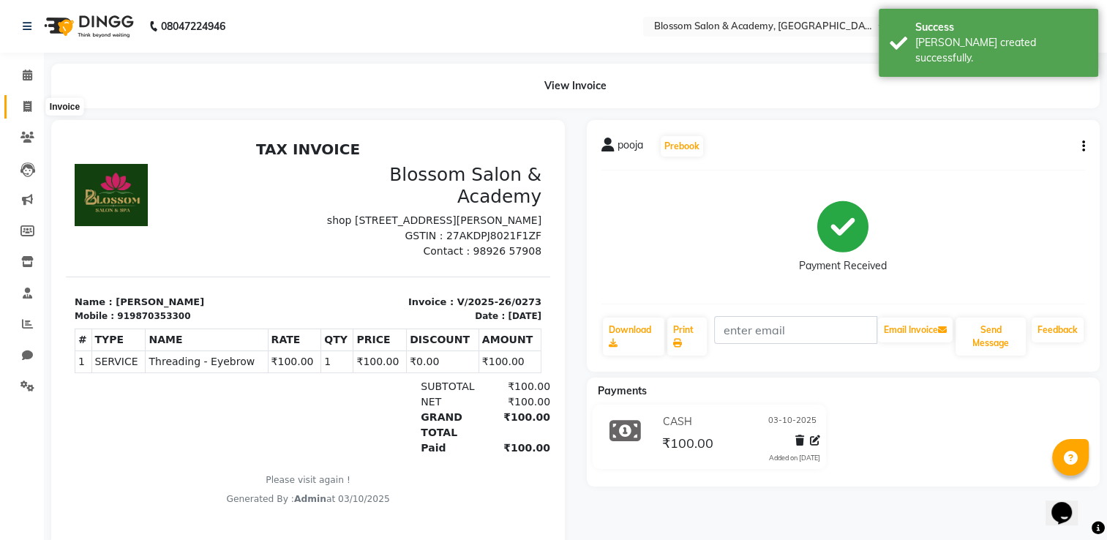
click at [19, 104] on span at bounding box center [28, 107] width 26 height 17
select select "service"
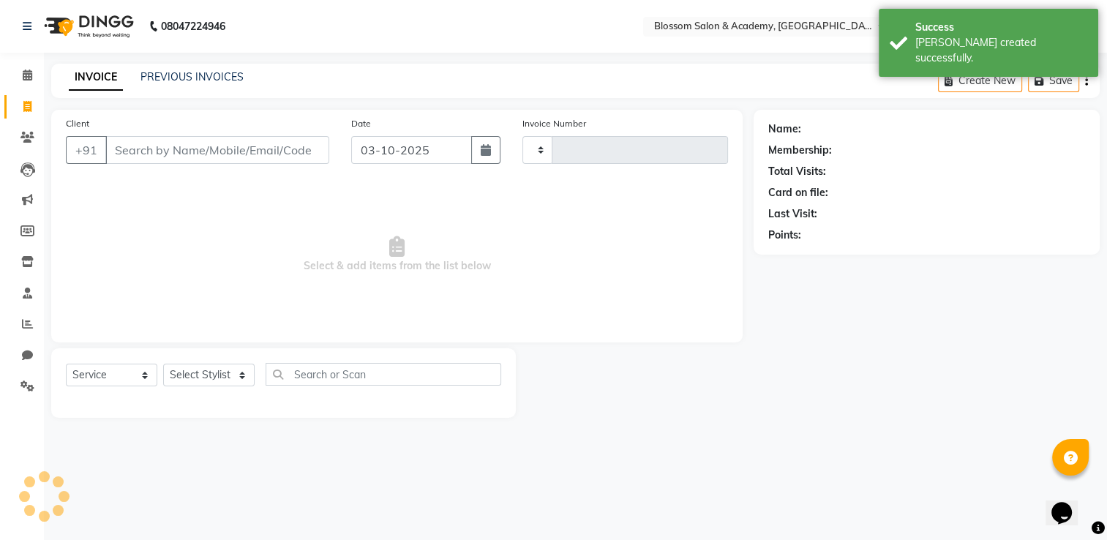
type input "0274"
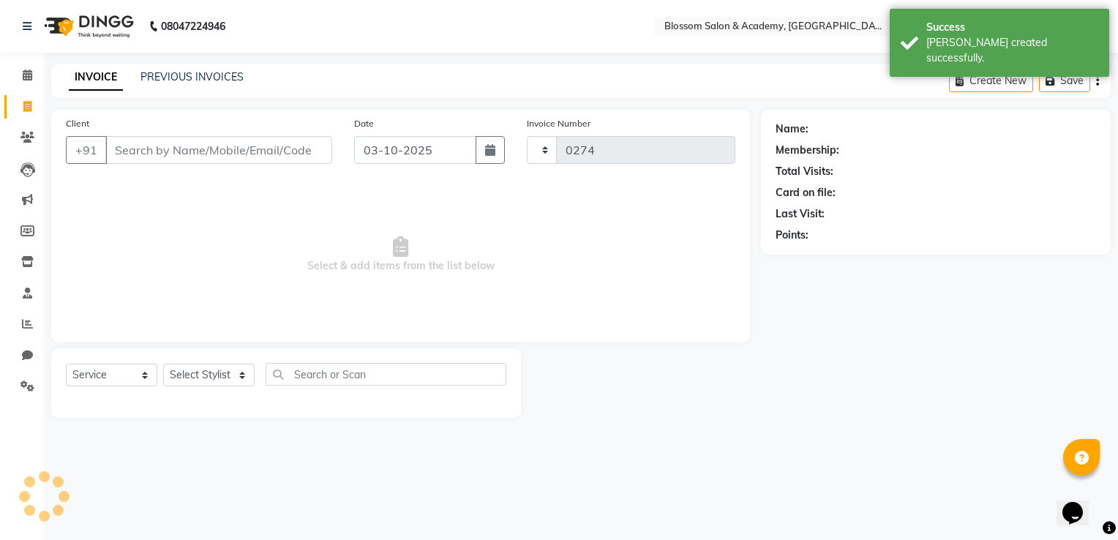
select select "8887"
